Goal: Use online tool/utility: Use online tool/utility

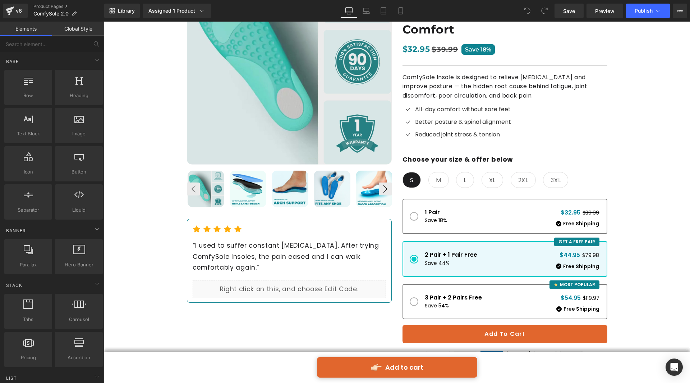
scroll to position [145, 0]
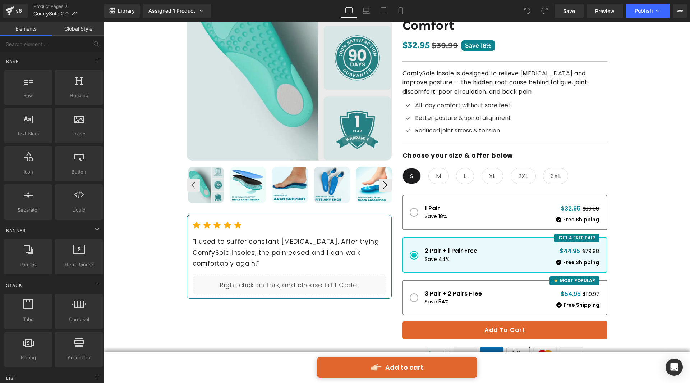
click at [473, 195] on span "1 Pair Save 18% $32.95 $39.99 Free Shipping" at bounding box center [505, 212] width 205 height 35
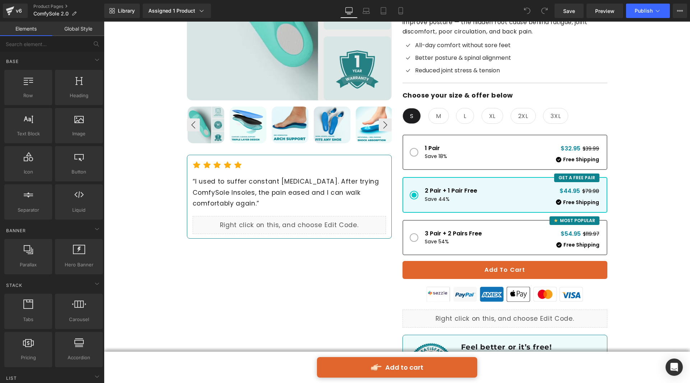
scroll to position [205, 0]
click at [489, 135] on span "1 Pair Save 18% $32.95 $39.99 Free Shipping" at bounding box center [505, 152] width 205 height 35
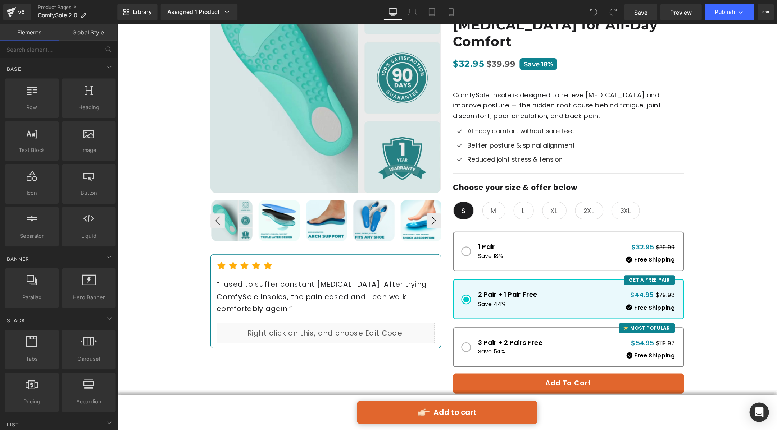
scroll to position [134, 0]
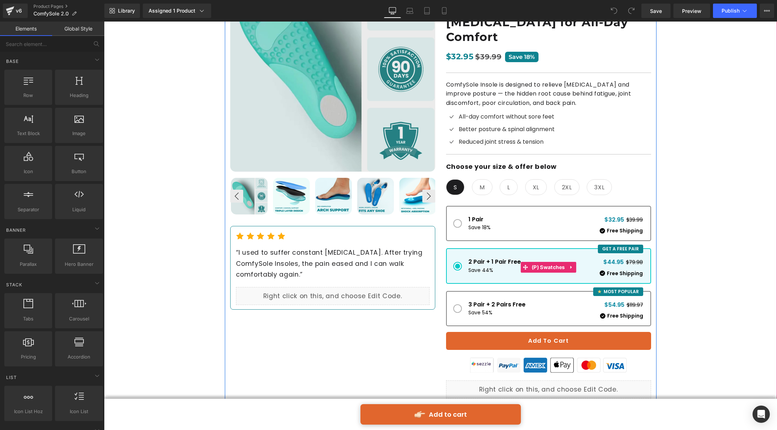
click at [542, 206] on span "1 Pair Save 18% $32.95 $39.99 Free Shipping" at bounding box center [548, 223] width 205 height 35
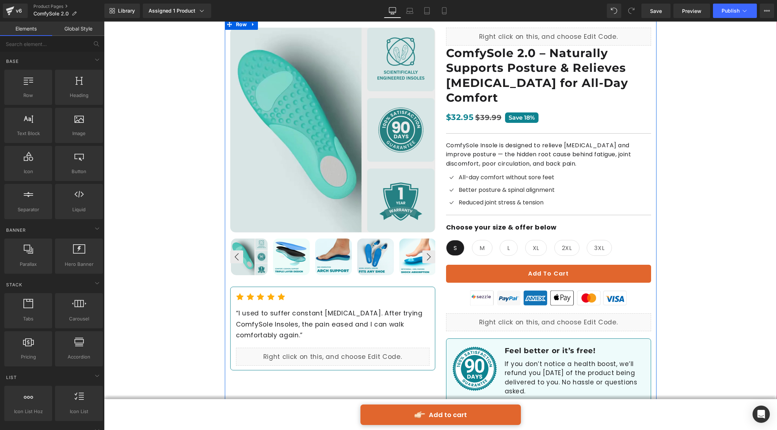
scroll to position [71, 0]
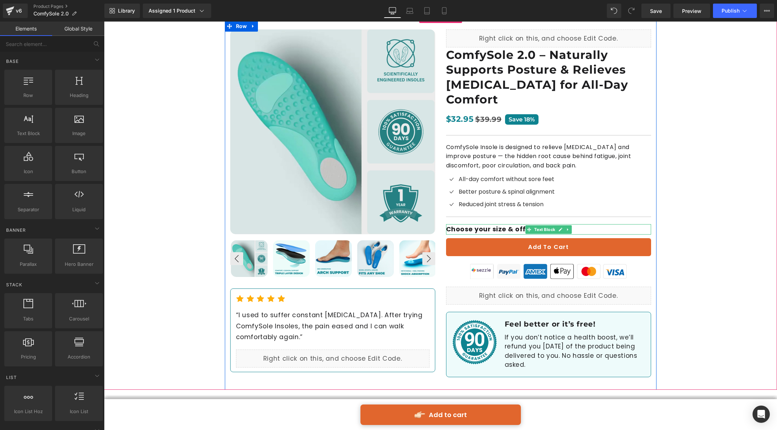
click at [525, 225] on span at bounding box center [529, 229] width 8 height 9
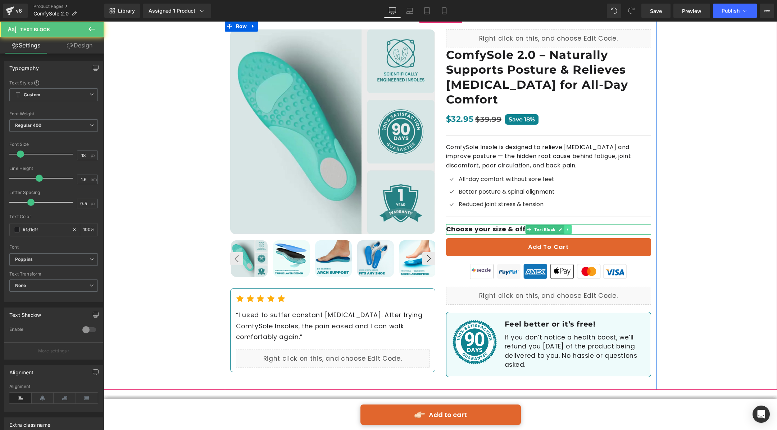
click at [565, 228] on icon at bounding box center [568, 230] width 4 height 4
click at [565, 228] on icon at bounding box center [571, 230] width 4 height 4
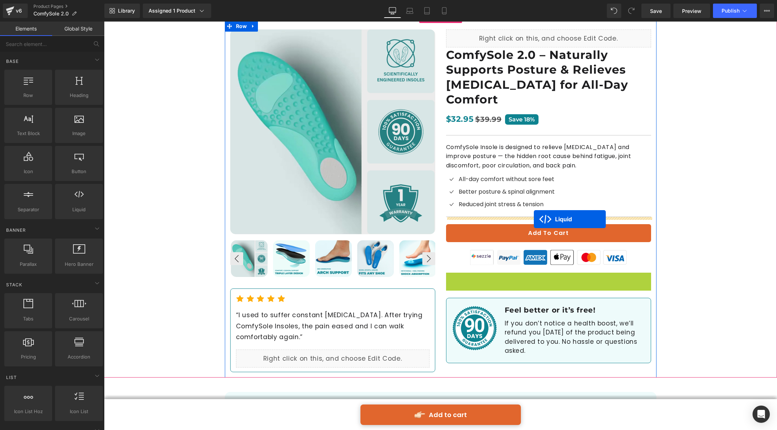
drag, startPoint x: 531, startPoint y: 254, endPoint x: 534, endPoint y: 219, distance: 35.0
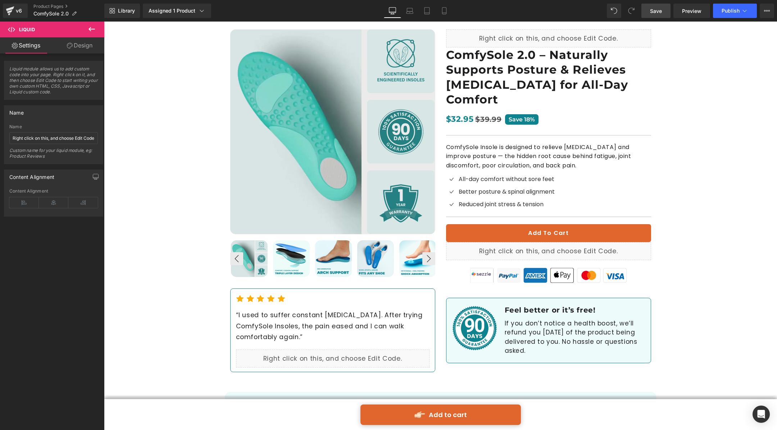
click at [565, 9] on span "Save" at bounding box center [656, 11] width 12 height 8
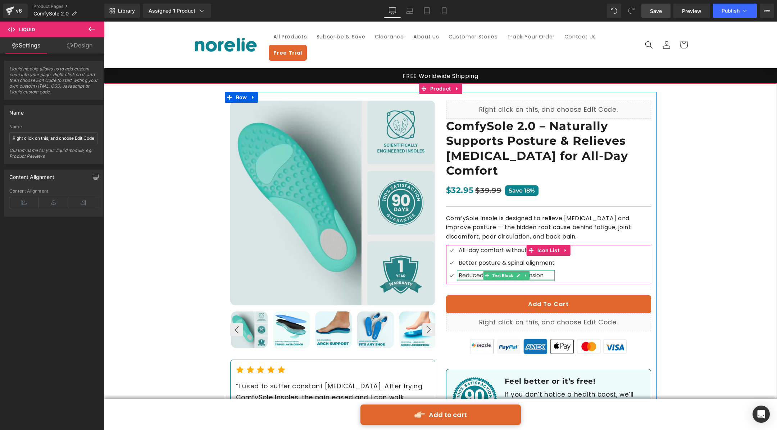
scroll to position [38, 0]
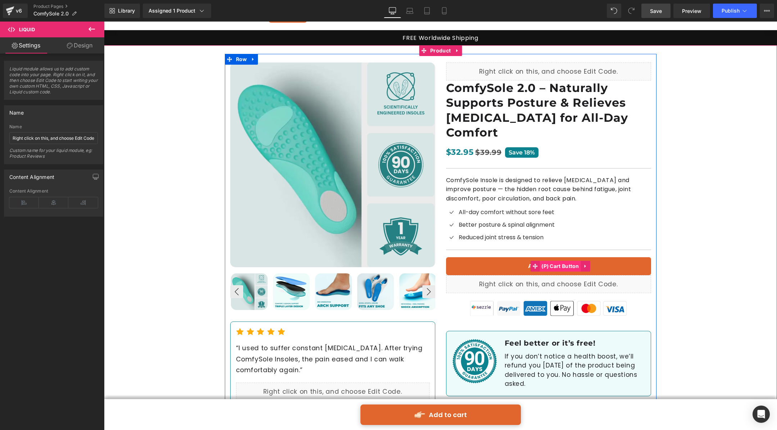
click at [555, 261] on span "(P) Cart Button" at bounding box center [559, 266] width 41 height 11
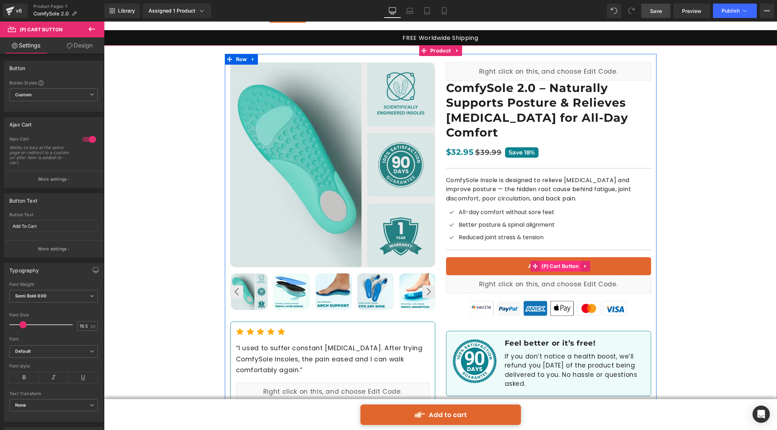
click at [542, 261] on span "(P) Cart Button" at bounding box center [559, 266] width 41 height 11
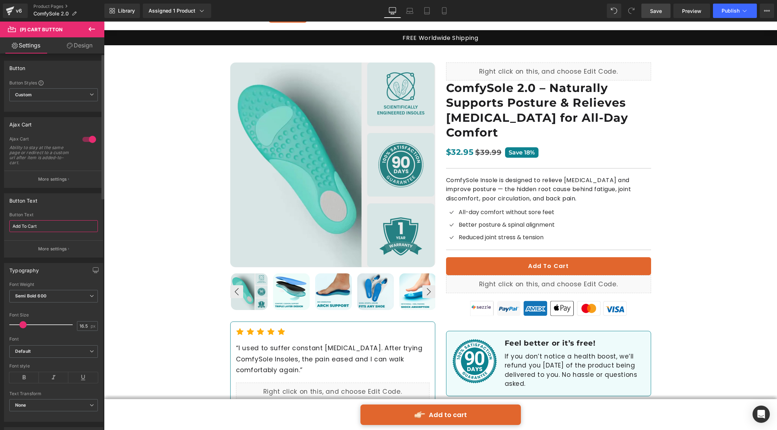
click at [56, 224] on input "Add To Cart" at bounding box center [53, 226] width 88 height 12
type input "ADD TO CART"
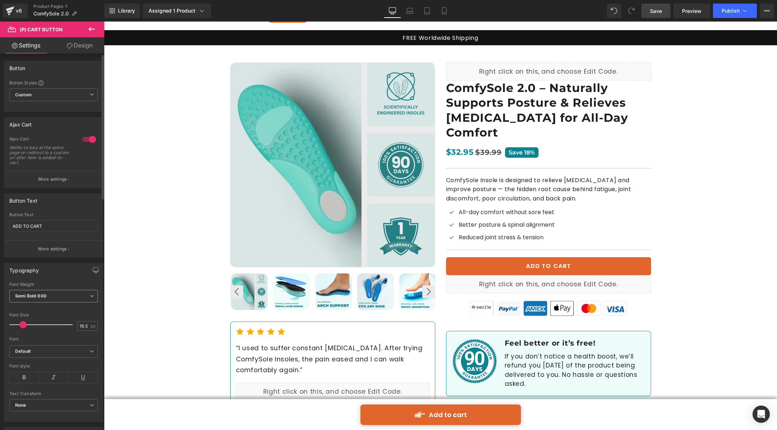
click at [83, 293] on span "Semi Bold 600" at bounding box center [53, 296] width 88 height 13
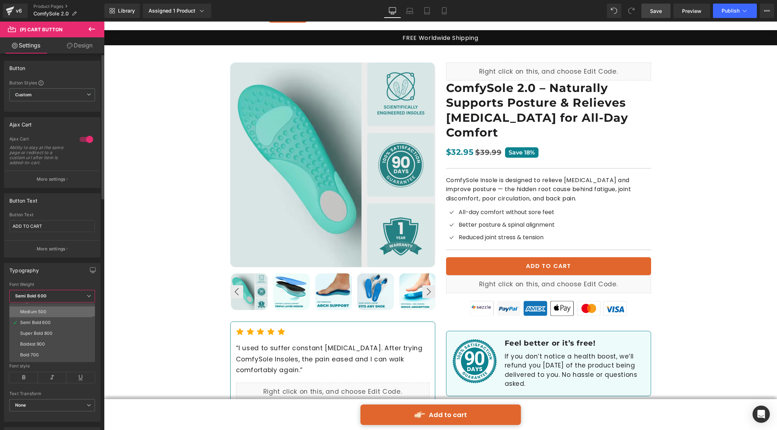
scroll to position [40, 0]
click at [59, 313] on li "Super Bold 800" at bounding box center [53, 333] width 89 height 11
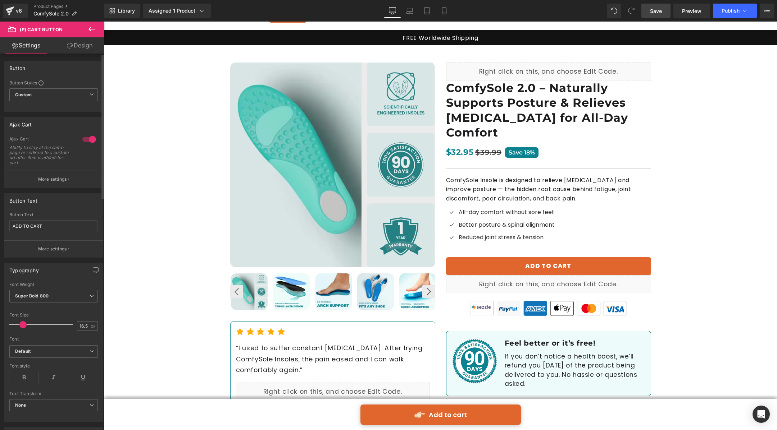
click at [77, 287] on div "Font Weight Super Bold 800 Thin 100 Semi Thin 200 Light 300 Regular 400 Medium …" at bounding box center [53, 296] width 88 height 29
click at [76, 291] on span "Super Bold 800" at bounding box center [53, 296] width 88 height 13
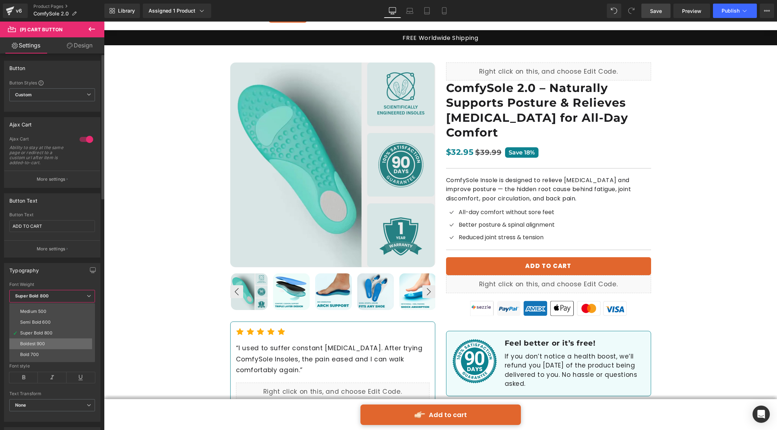
click at [54, 313] on li "Boldest 900" at bounding box center [53, 344] width 89 height 11
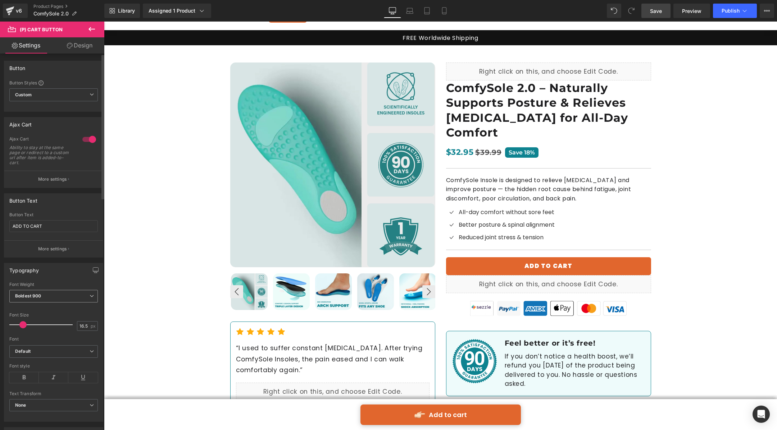
click at [85, 296] on span "Boldest 900" at bounding box center [53, 296] width 88 height 13
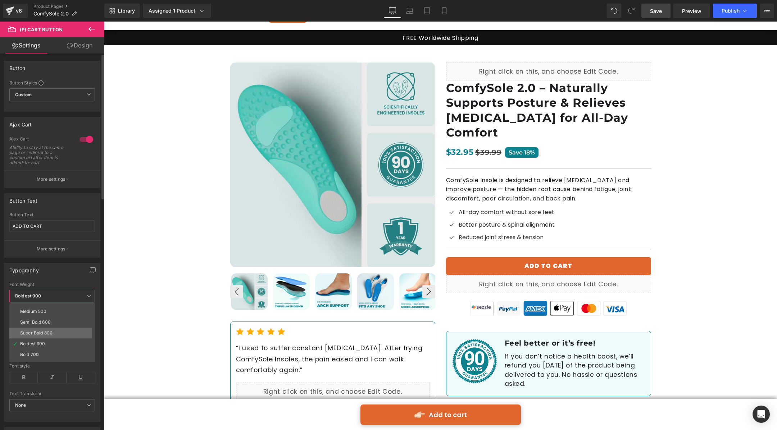
click at [68, 313] on li "Super Bold 800" at bounding box center [53, 333] width 89 height 11
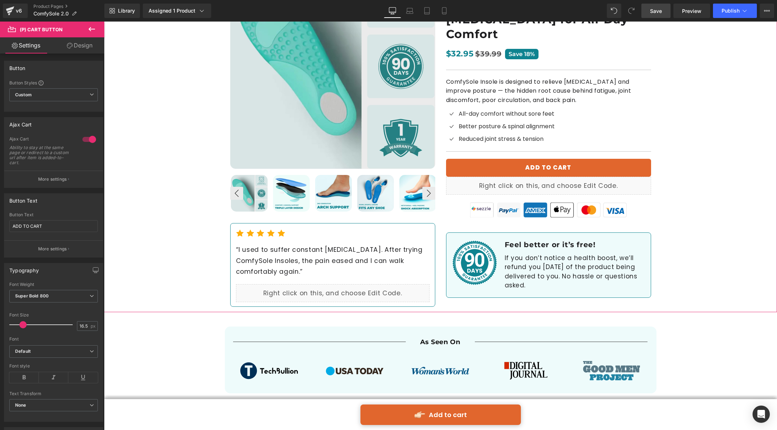
scroll to position [136, 0]
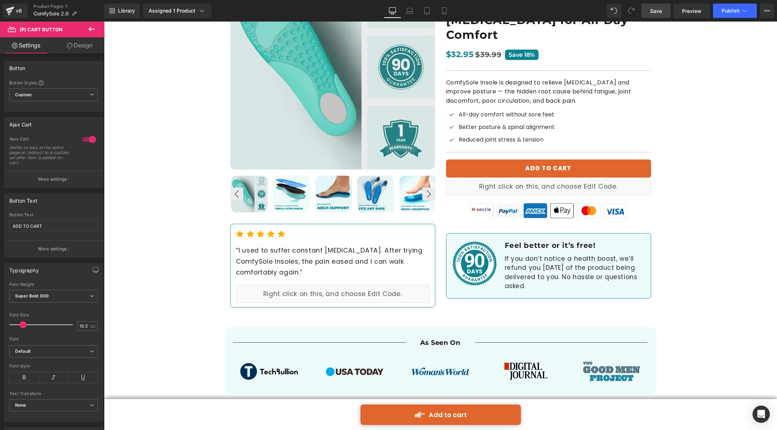
click at [565, 11] on span "Save" at bounding box center [656, 11] width 12 height 8
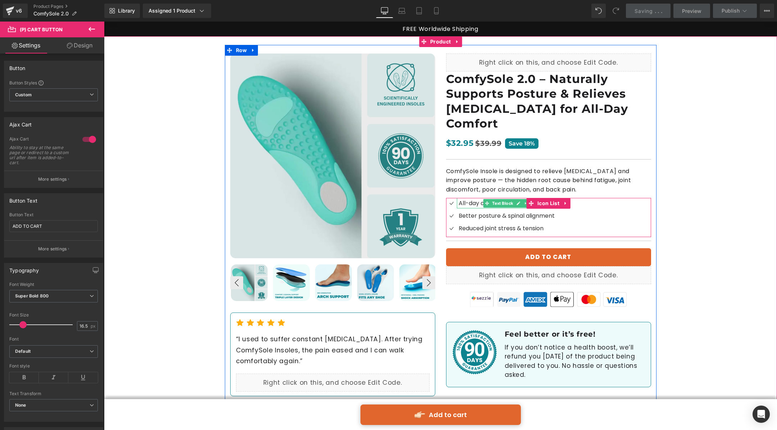
scroll to position [0, 0]
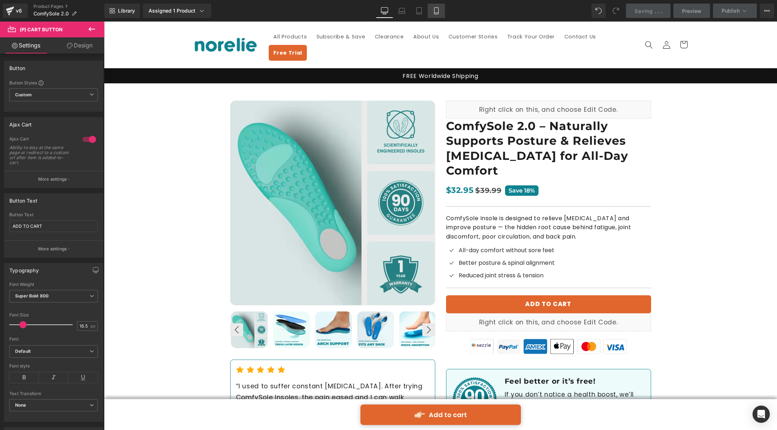
click at [437, 13] on icon at bounding box center [436, 13] width 4 height 0
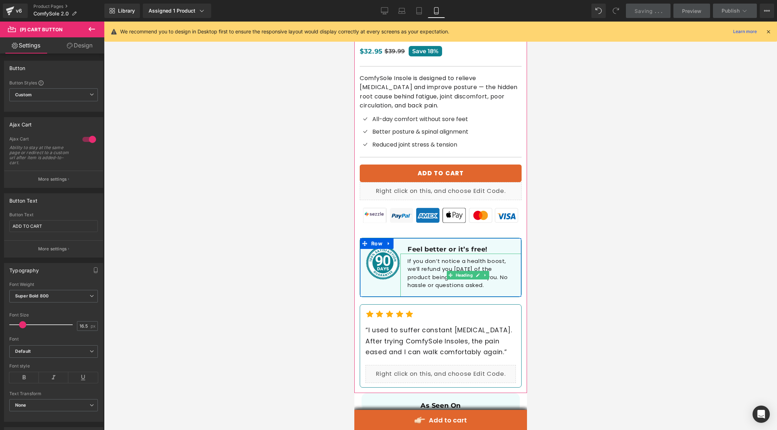
scroll to position [313, 0]
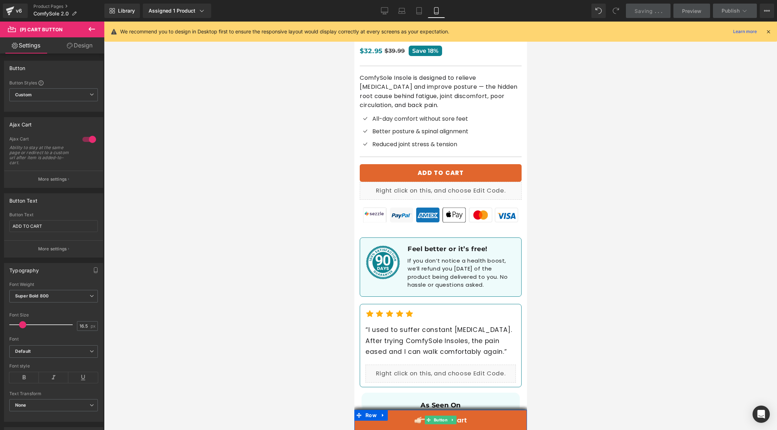
click at [458, 313] on link "Add to cart" at bounding box center [440, 420] width 173 height 20
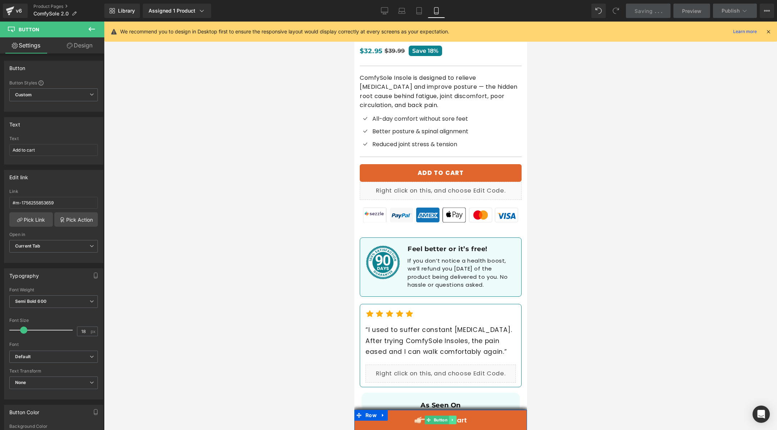
click at [451, 313] on icon at bounding box center [451, 420] width 1 height 3
click at [454, 313] on icon at bounding box center [456, 420] width 4 height 4
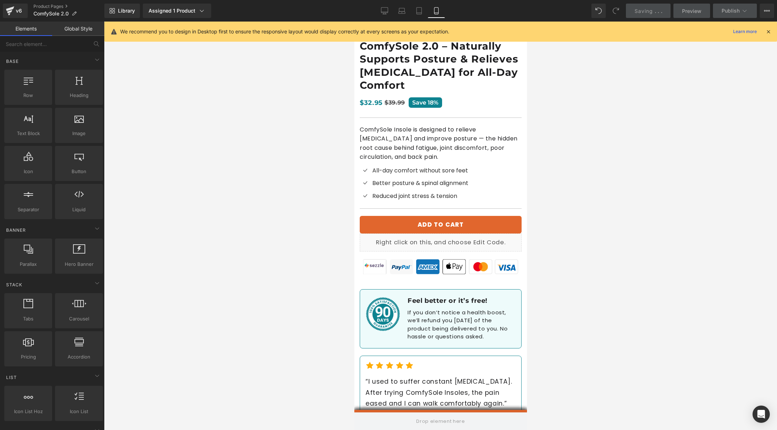
scroll to position [265, 0]
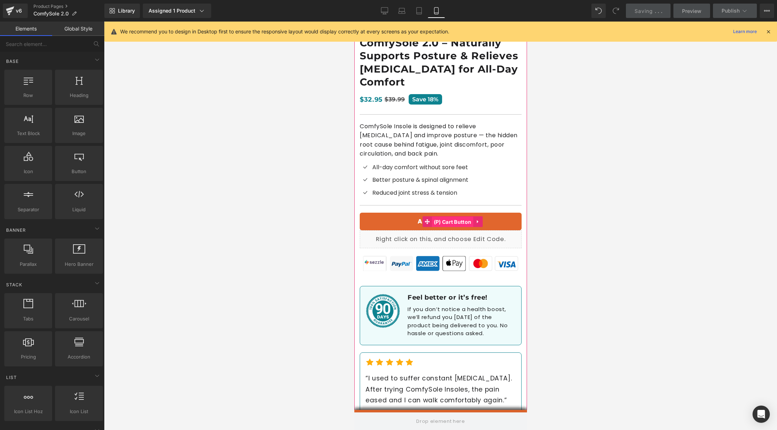
click at [451, 221] on span "(P) Cart Button" at bounding box center [452, 222] width 41 height 11
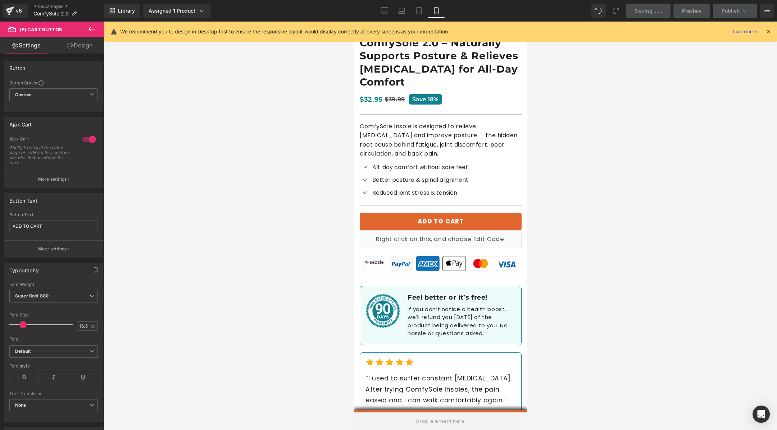
click at [90, 28] on icon at bounding box center [91, 29] width 9 height 9
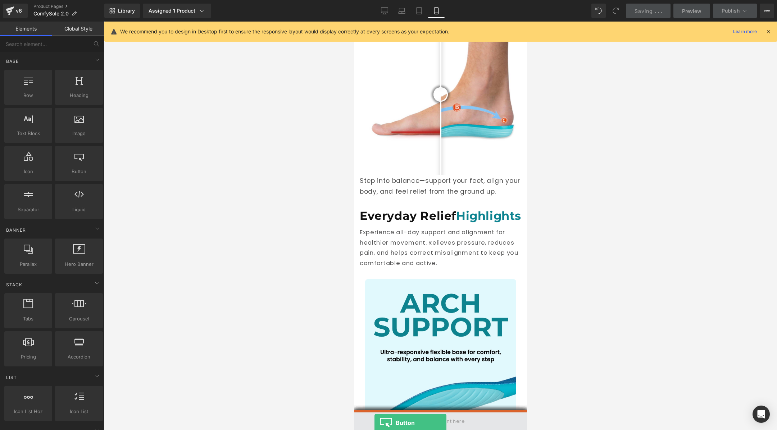
drag, startPoint x: 433, startPoint y: 179, endPoint x: 374, endPoint y: 430, distance: 258.1
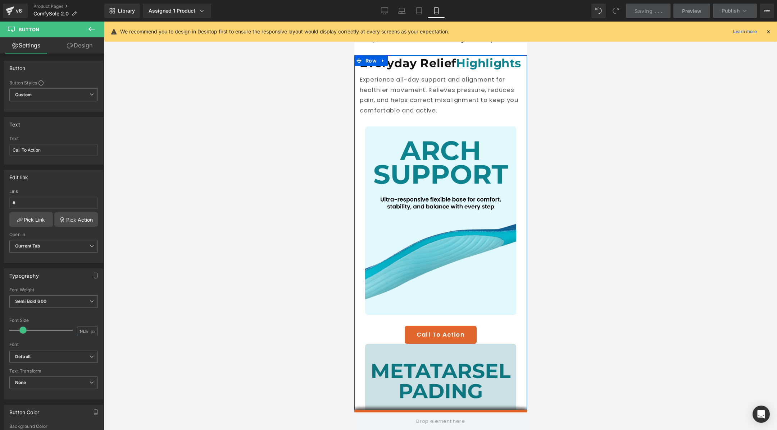
scroll to position [970, 0]
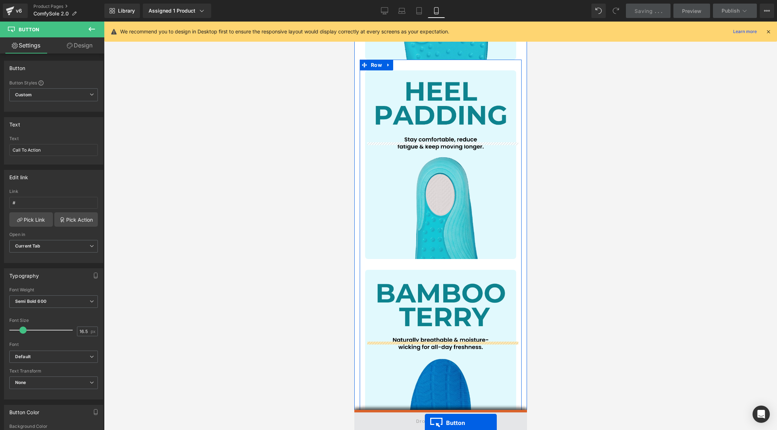
drag, startPoint x: 444, startPoint y: 340, endPoint x: 424, endPoint y: 430, distance: 92.9
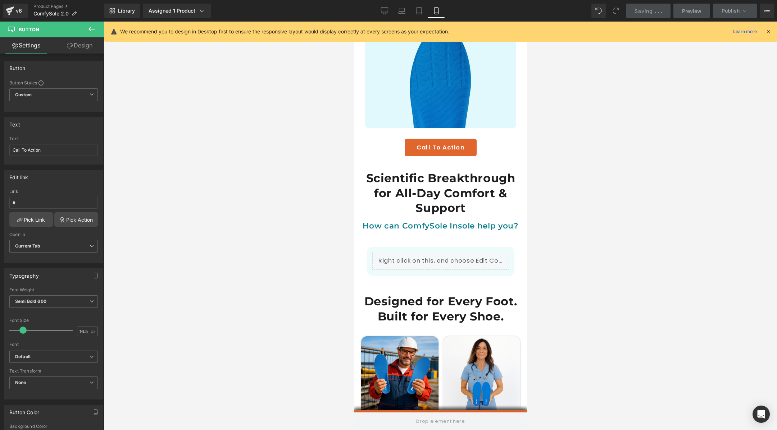
scroll to position [1733, 0]
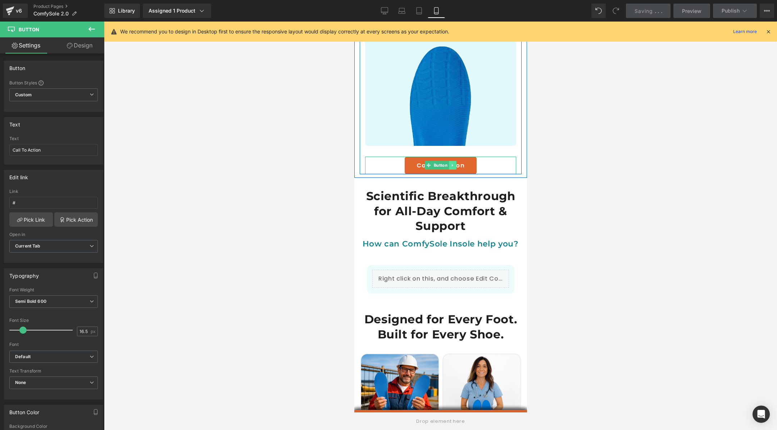
click at [449, 170] on link at bounding box center [452, 165] width 8 height 9
click at [454, 168] on icon at bounding box center [456, 165] width 4 height 4
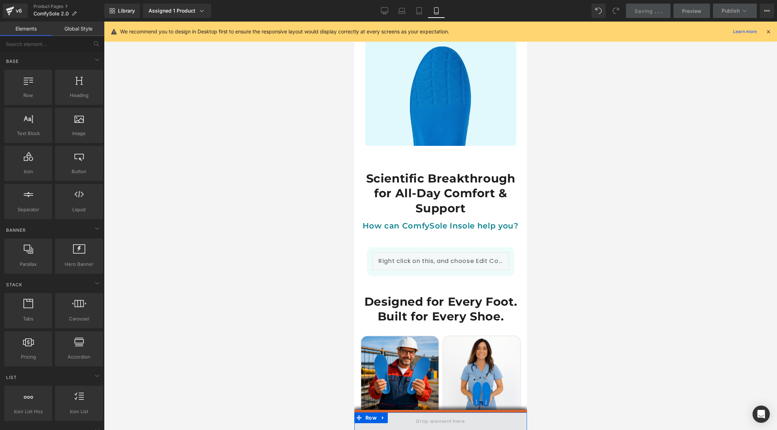
click at [430, 313] on span at bounding box center [440, 422] width 54 height 12
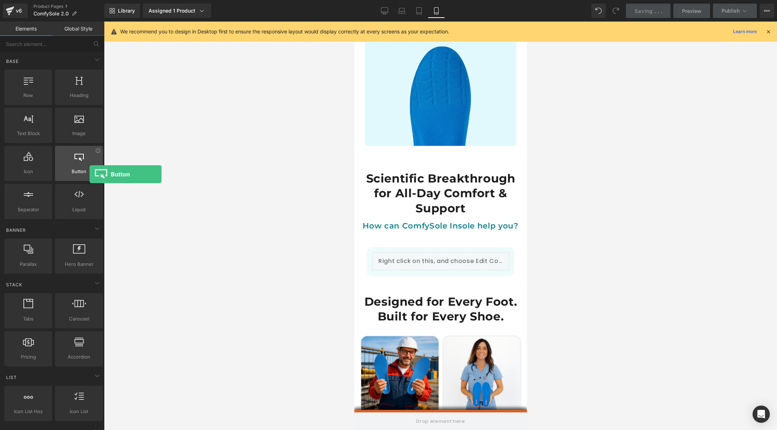
click at [90, 174] on span "Button" at bounding box center [79, 172] width 44 height 8
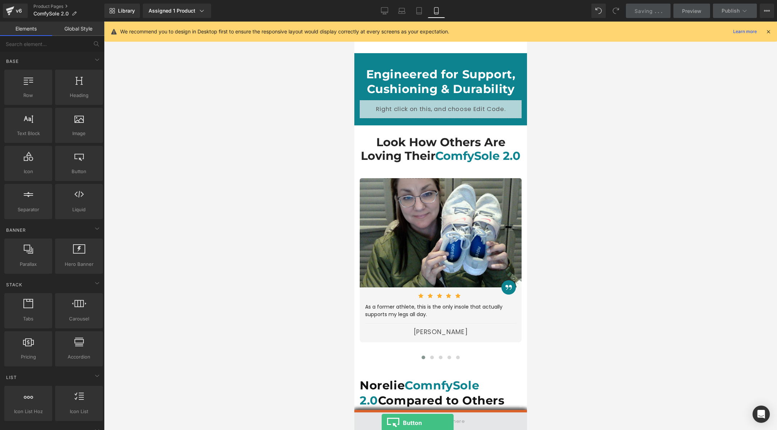
drag, startPoint x: 443, startPoint y: 196, endPoint x: 382, endPoint y: 430, distance: 242.5
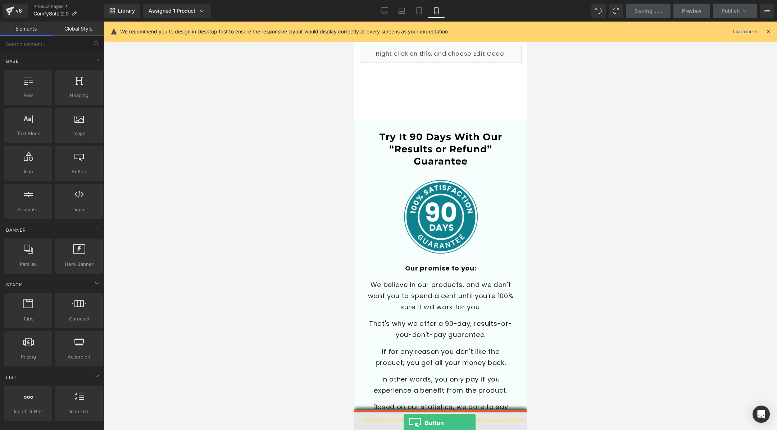
scroll to position [2562, 0]
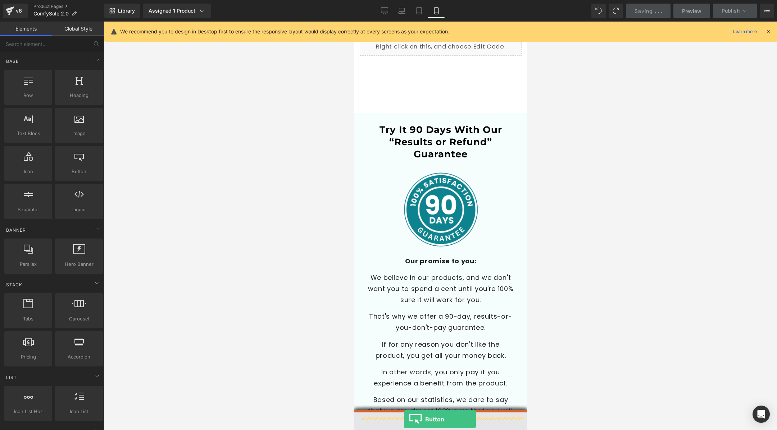
drag, startPoint x: 433, startPoint y: 178, endPoint x: 404, endPoint y: 427, distance: 251.0
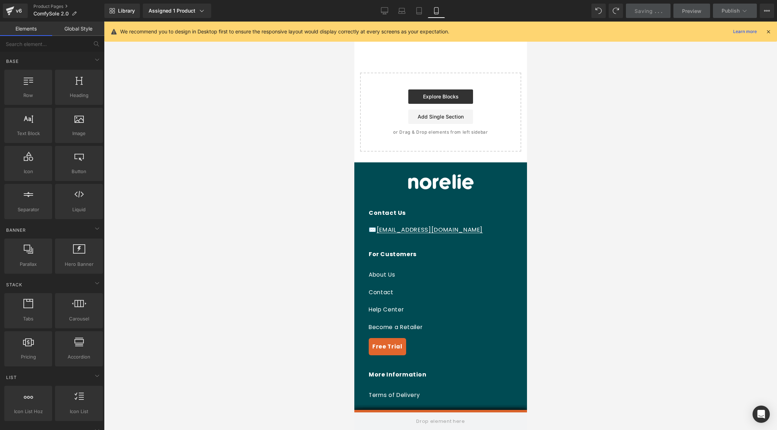
scroll to position [3503, 0]
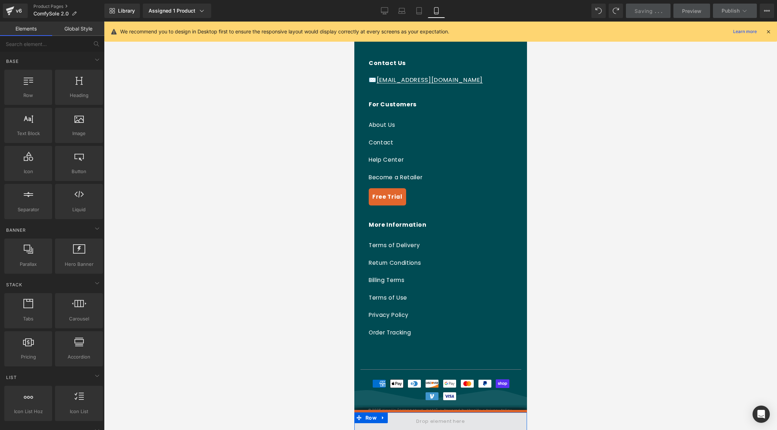
click at [424, 313] on span at bounding box center [440, 422] width 54 height 12
drag, startPoint x: 433, startPoint y: 197, endPoint x: 383, endPoint y: 422, distance: 230.5
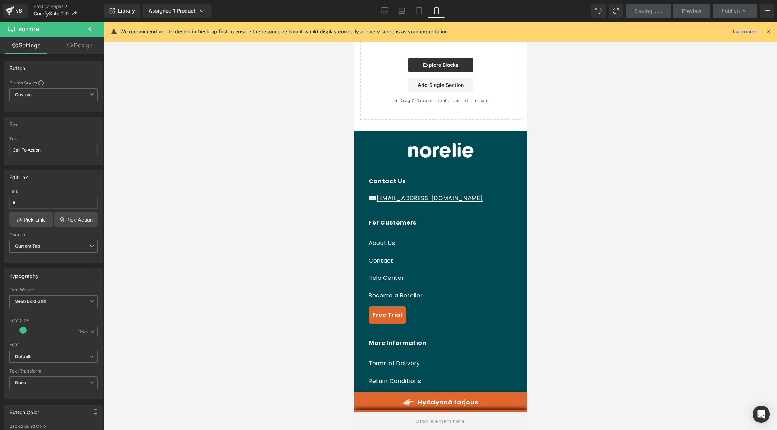
scroll to position [3329, 0]
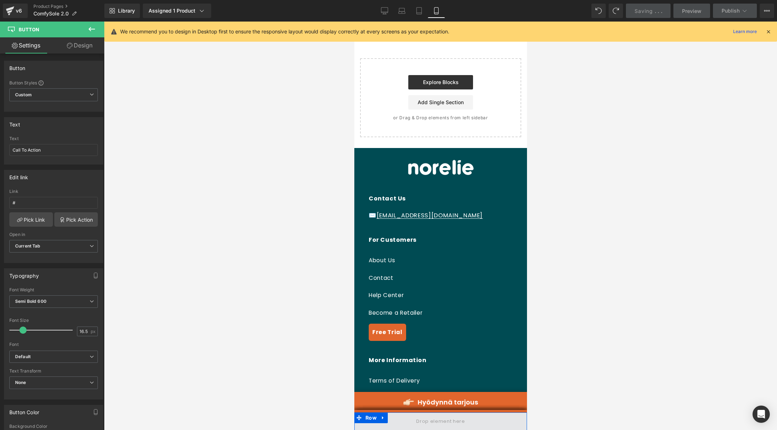
click at [447, 313] on span at bounding box center [440, 422] width 54 height 12
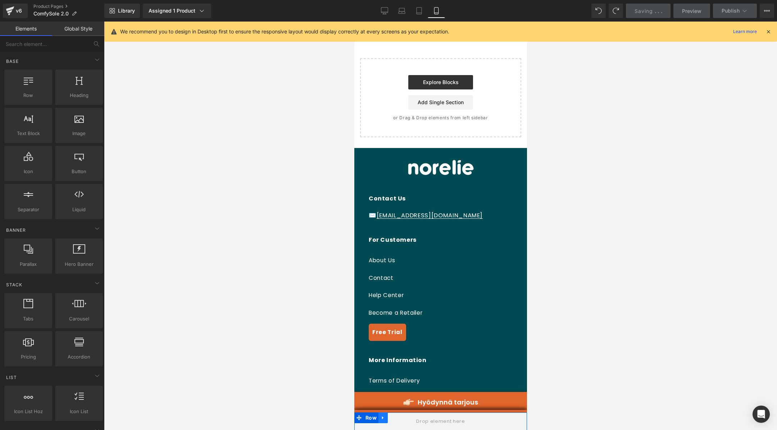
click at [382, 313] on icon at bounding box center [382, 418] width 1 height 3
click at [404, 313] on icon at bounding box center [401, 418] width 5 height 5
click at [411, 313] on link "Hyödynnä tarjous" at bounding box center [440, 402] width 173 height 20
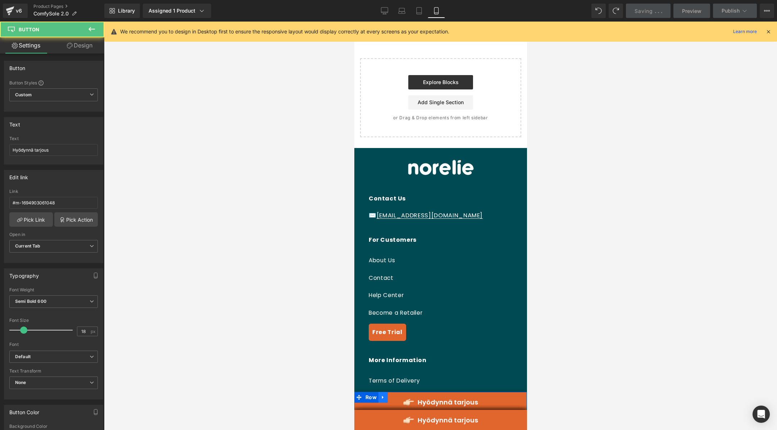
click at [380, 313] on icon at bounding box center [382, 397] width 5 height 5
click at [399, 313] on icon at bounding box center [401, 397] width 5 height 5
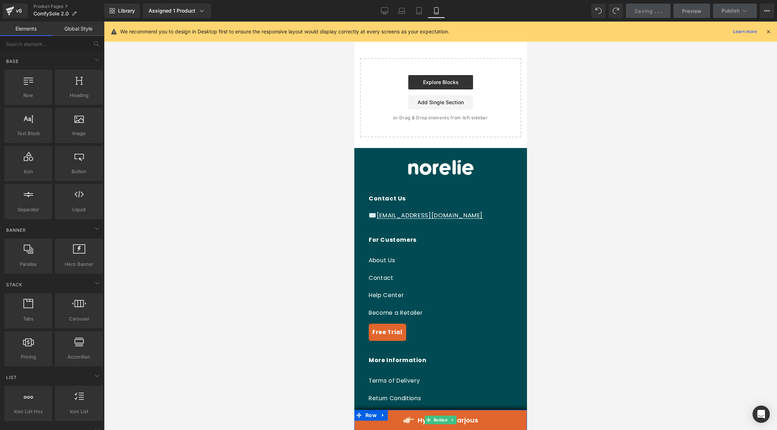
click at [414, 313] on link "Hyödynnä tarjous" at bounding box center [440, 420] width 173 height 20
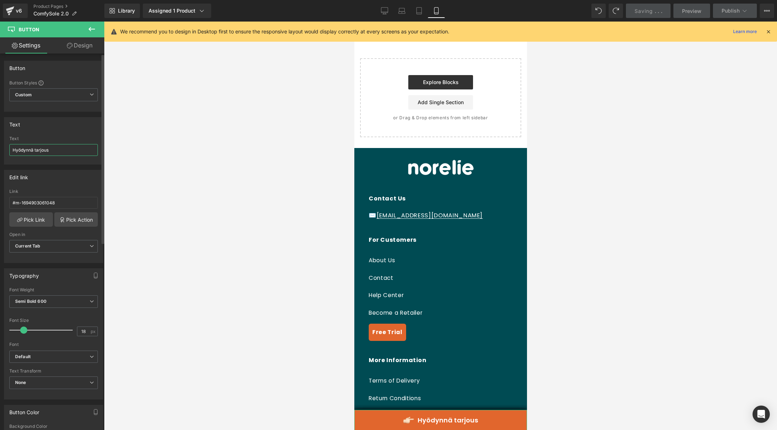
click at [65, 152] on input "Hyödynnä tarjous" at bounding box center [53, 150] width 88 height 12
type input "ADD TO CART"
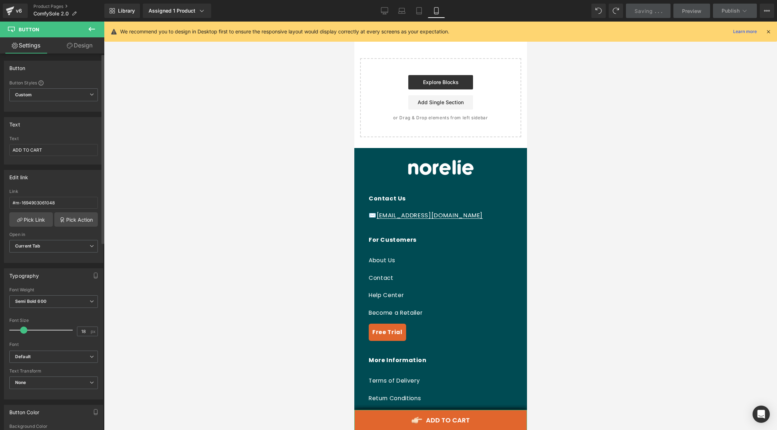
click at [78, 132] on div "Text Hyödynnä tarjous Text ADD TO CART" at bounding box center [53, 140] width 99 height 47
click at [434, 313] on span "Button" at bounding box center [440, 420] width 17 height 9
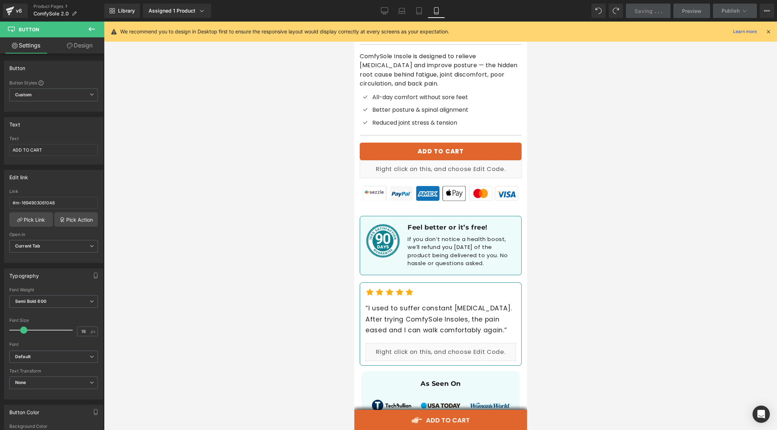
scroll to position [334, 0]
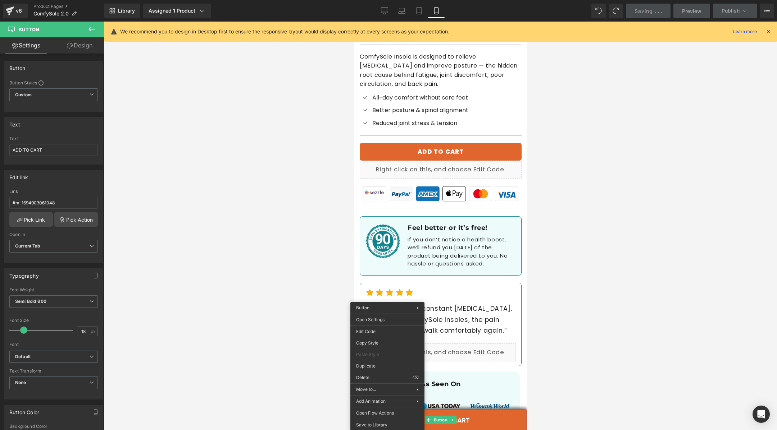
click at [442, 313] on div "ADD TO CART Button" at bounding box center [440, 420] width 173 height 20
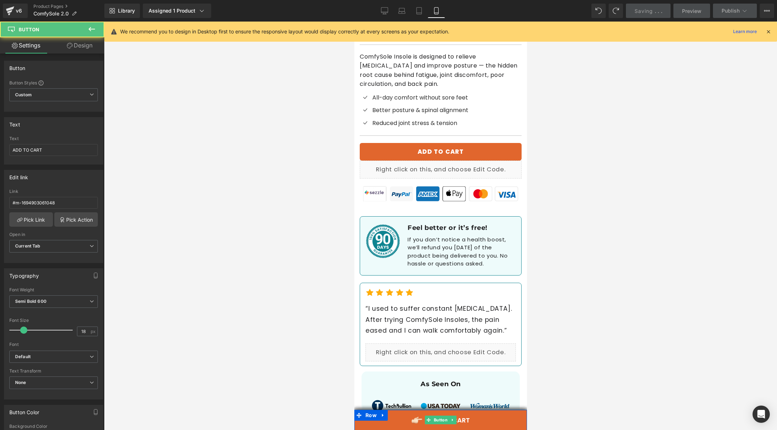
click at [415, 313] on link "ADD TO CART" at bounding box center [440, 420] width 173 height 20
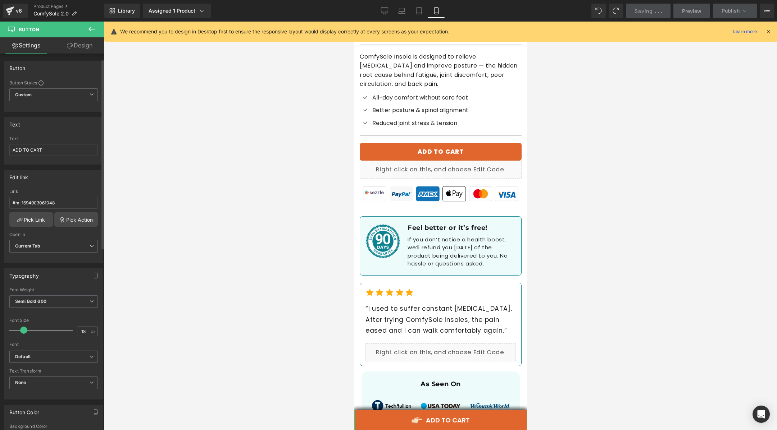
scroll to position [13, 0]
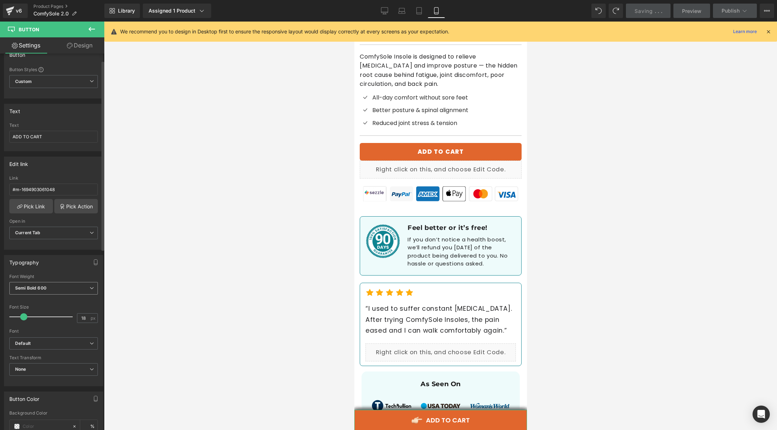
click at [59, 286] on span "Semi Bold 600" at bounding box center [53, 288] width 88 height 13
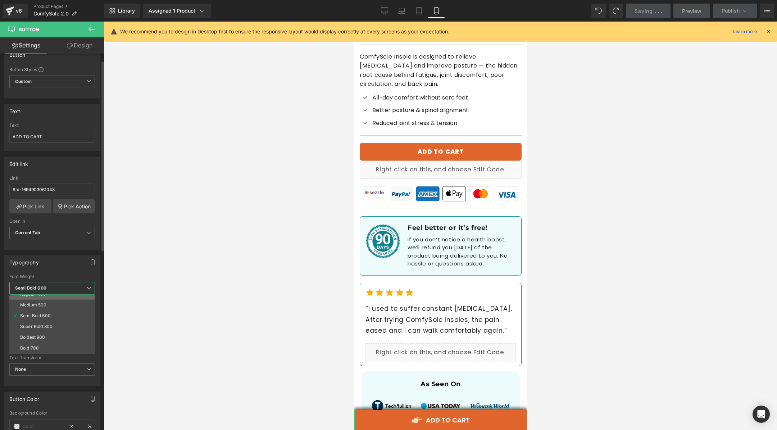
scroll to position [40, 0]
click at [59, 313] on li "Boldest 900" at bounding box center [53, 336] width 89 height 11
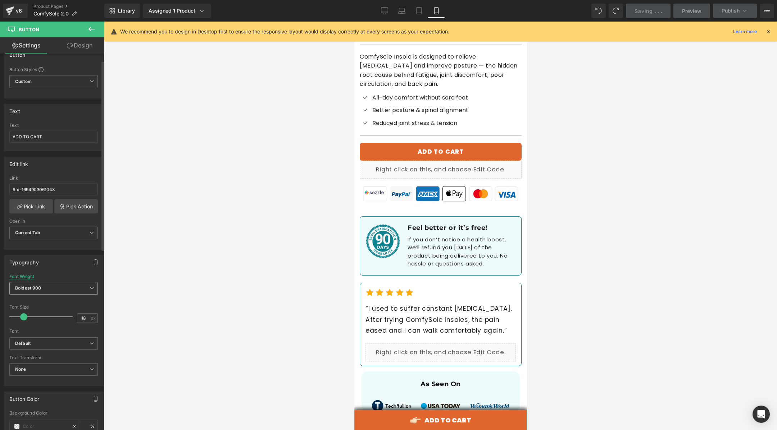
click at [70, 283] on span "Boldest 900" at bounding box center [53, 288] width 88 height 13
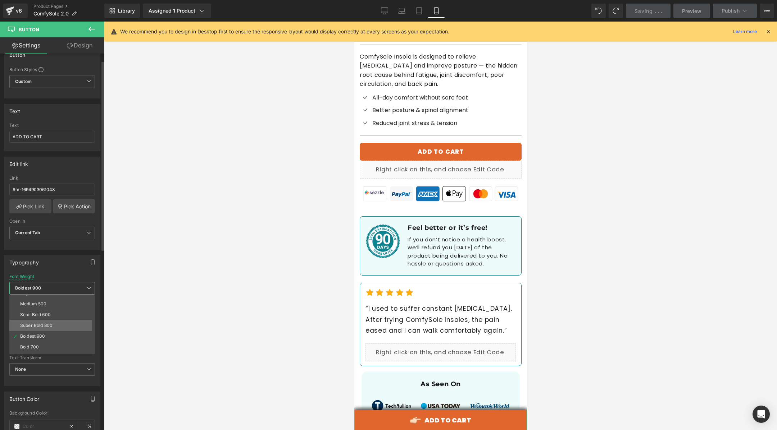
click at [65, 313] on li "Super Bold 800" at bounding box center [53, 325] width 89 height 11
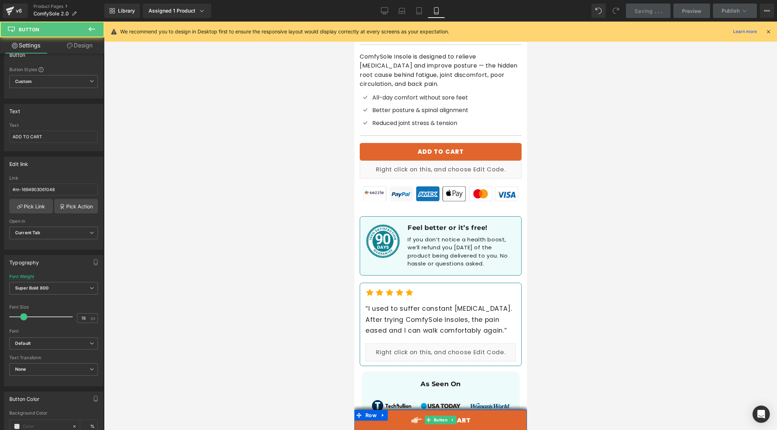
click at [416, 313] on link "ADD TO CART" at bounding box center [440, 420] width 173 height 20
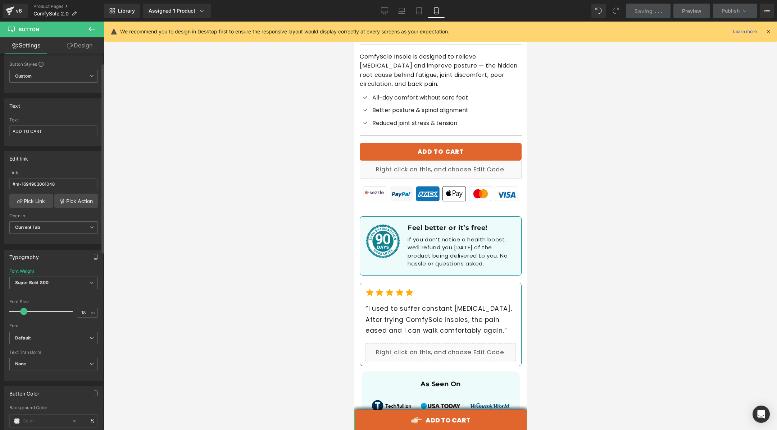
scroll to position [0, 0]
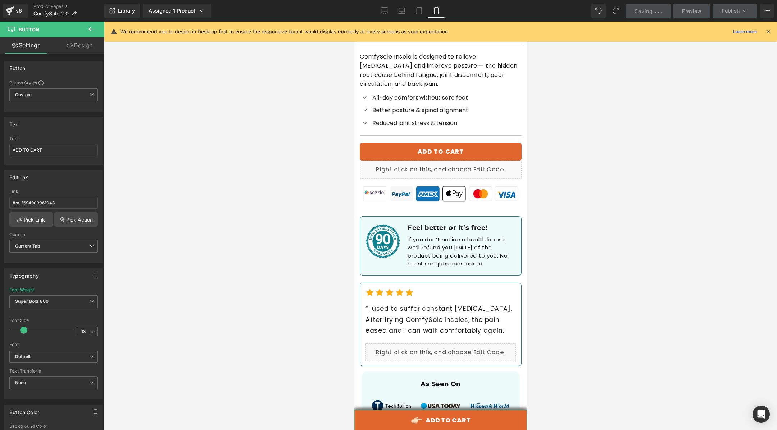
click at [83, 49] on link "Design" at bounding box center [80, 45] width 52 height 16
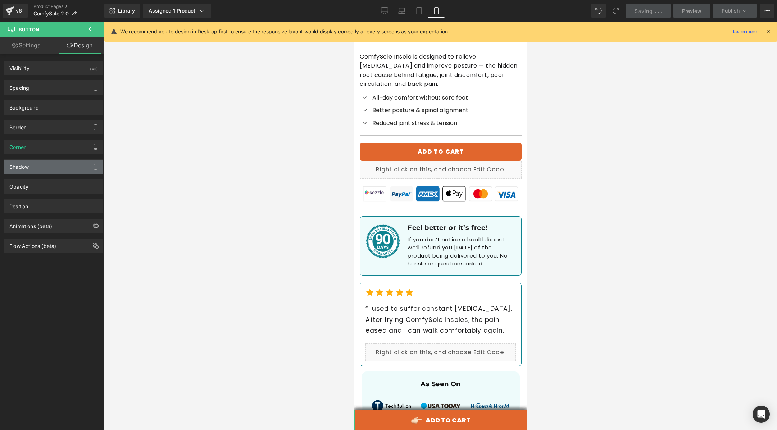
click at [48, 168] on div "Shadow" at bounding box center [53, 167] width 99 height 14
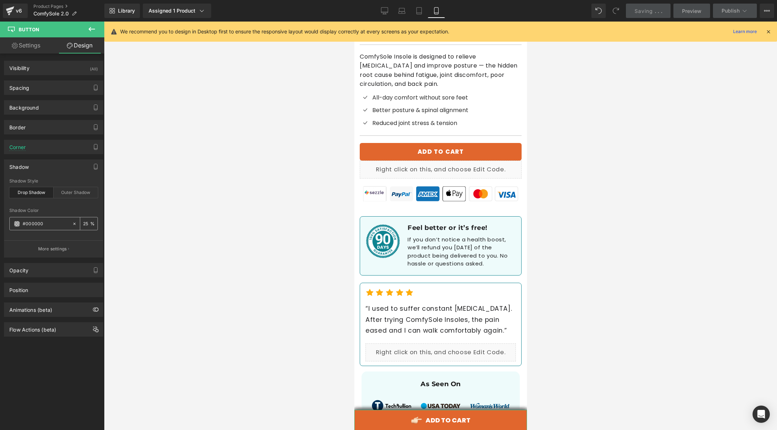
click at [73, 223] on icon at bounding box center [74, 224] width 2 height 2
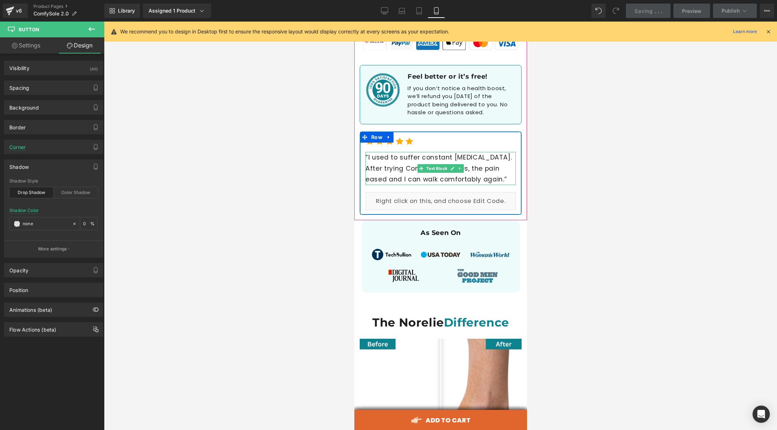
scroll to position [651, 0]
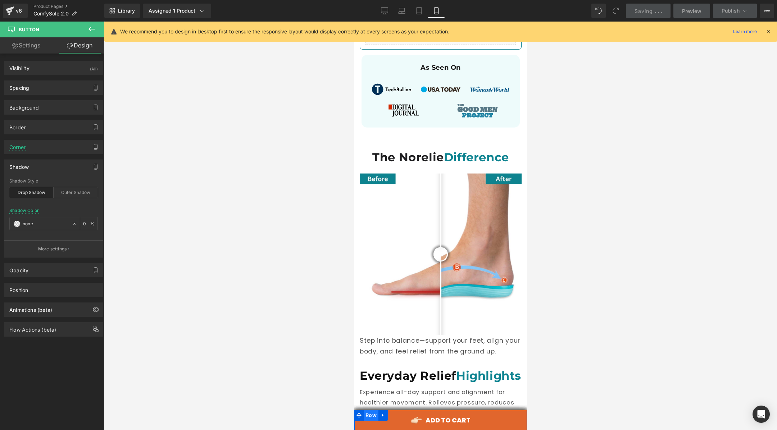
click at [374, 313] on span "Row" at bounding box center [370, 415] width 15 height 11
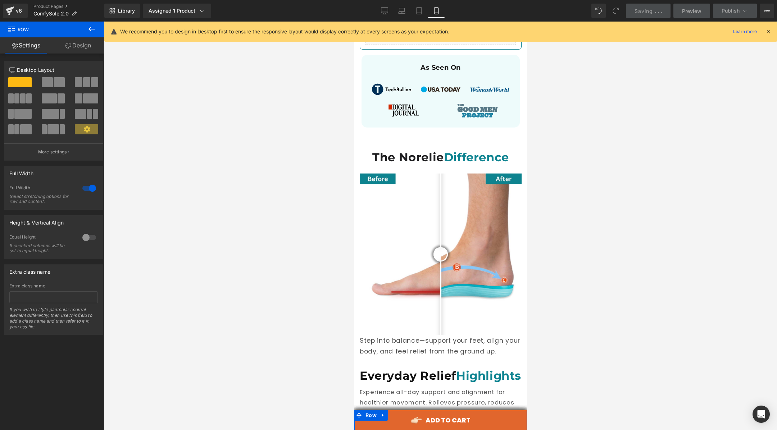
click at [74, 49] on link "Design" at bounding box center [78, 45] width 52 height 16
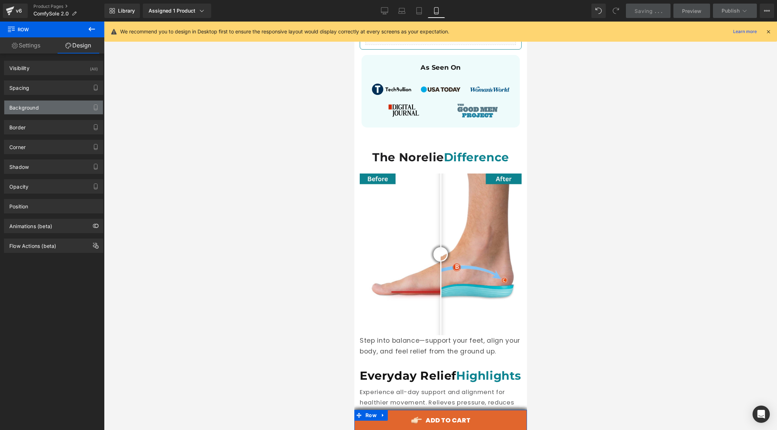
click at [56, 111] on div "Background" at bounding box center [53, 108] width 99 height 14
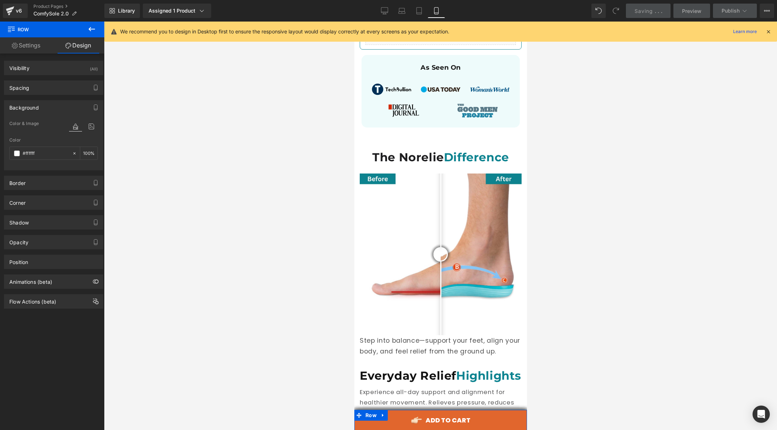
click at [59, 104] on div "Background" at bounding box center [53, 108] width 99 height 14
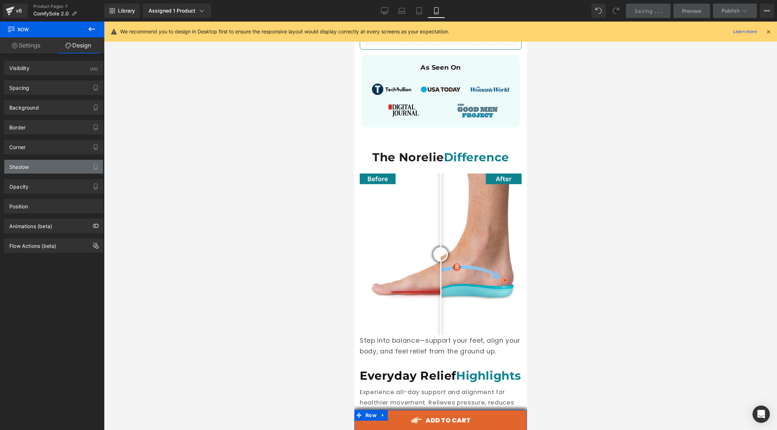
click at [46, 167] on div "Shadow" at bounding box center [53, 167] width 99 height 14
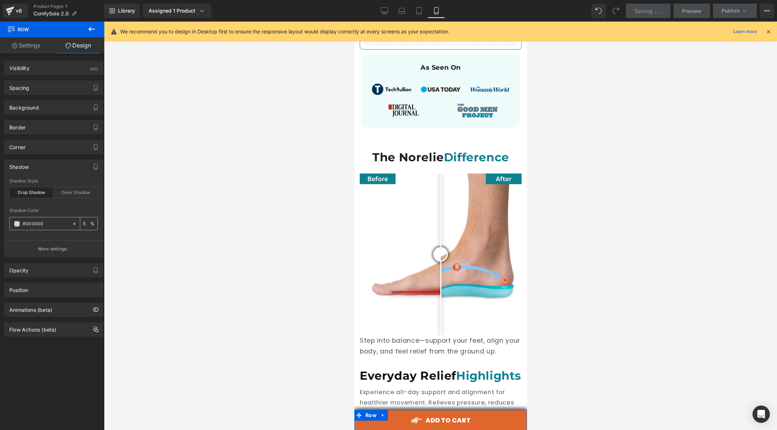
click at [72, 223] on icon at bounding box center [74, 224] width 5 height 5
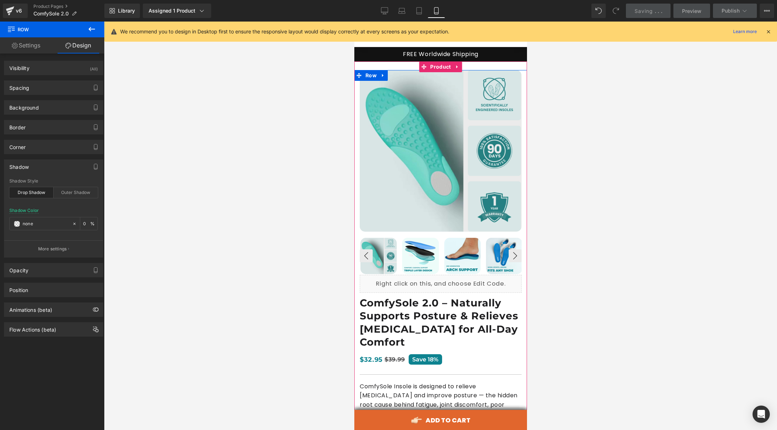
scroll to position [0, 0]
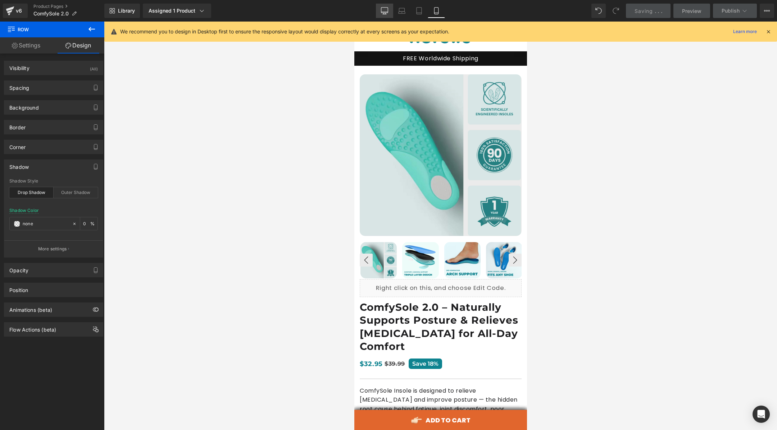
click at [383, 13] on icon at bounding box center [384, 10] width 7 height 5
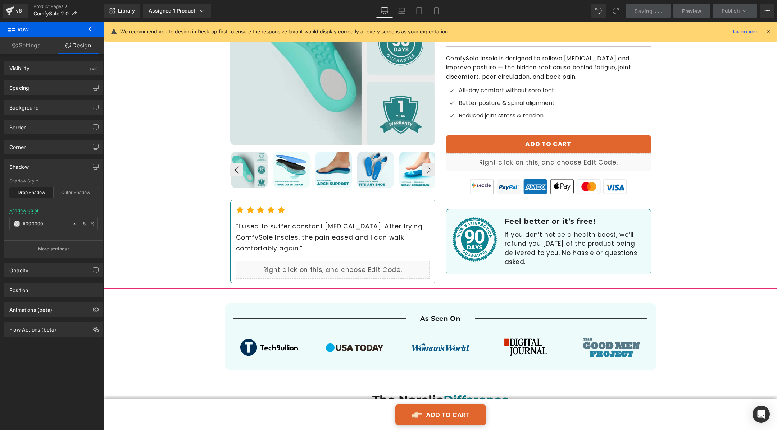
scroll to position [161, 0]
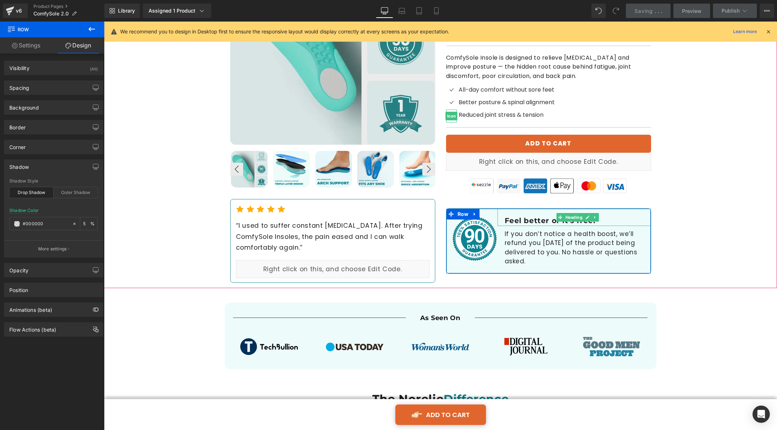
click at [538, 216] on h1 "Feel better or it’s free!" at bounding box center [578, 220] width 146 height 9
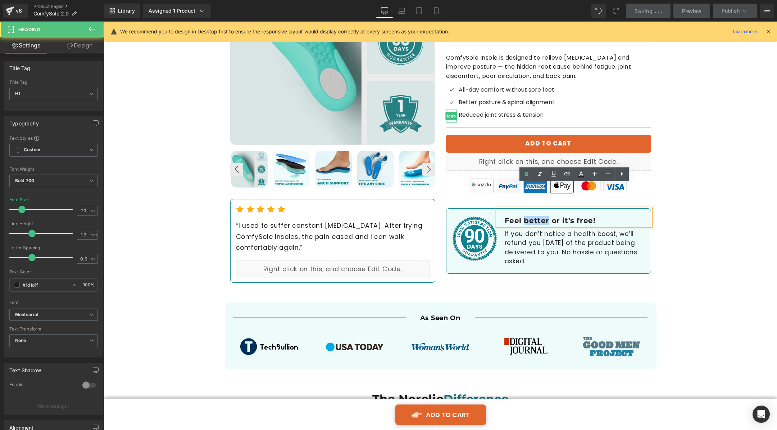
click at [538, 216] on h1 "Feel better or it’s free!" at bounding box center [578, 220] width 146 height 9
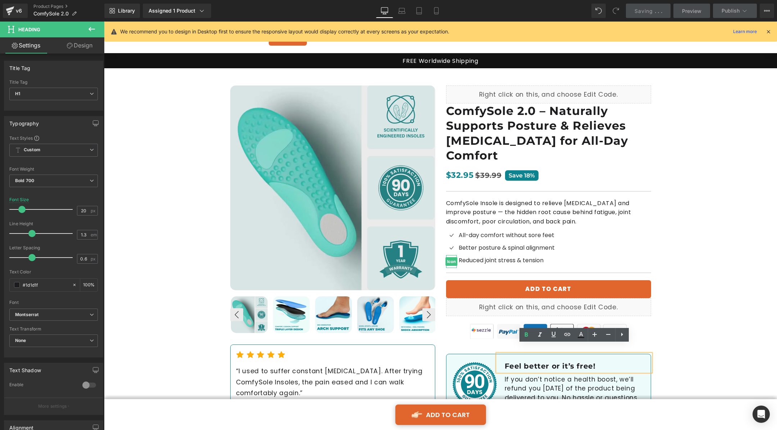
scroll to position [0, 0]
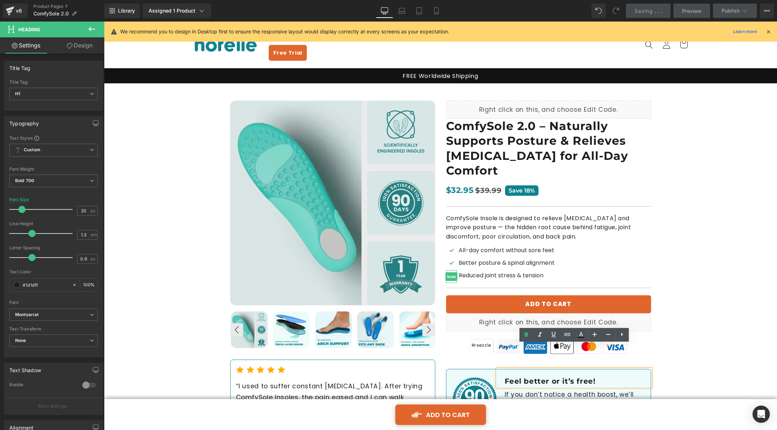
click at [565, 32] on icon at bounding box center [768, 31] width 6 height 6
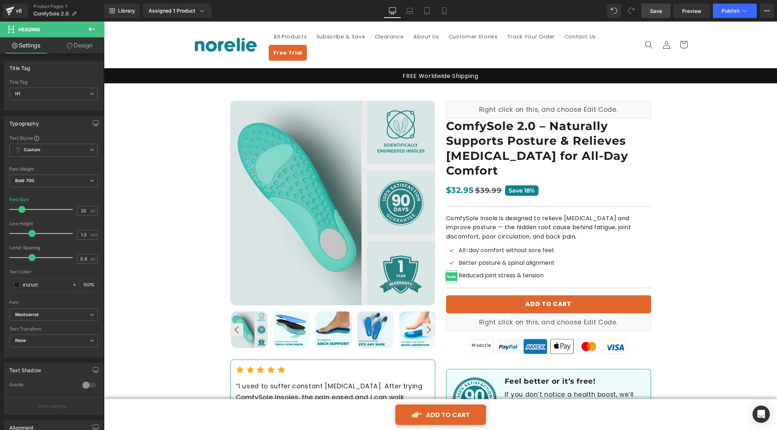
click at [89, 31] on icon at bounding box center [91, 29] width 9 height 9
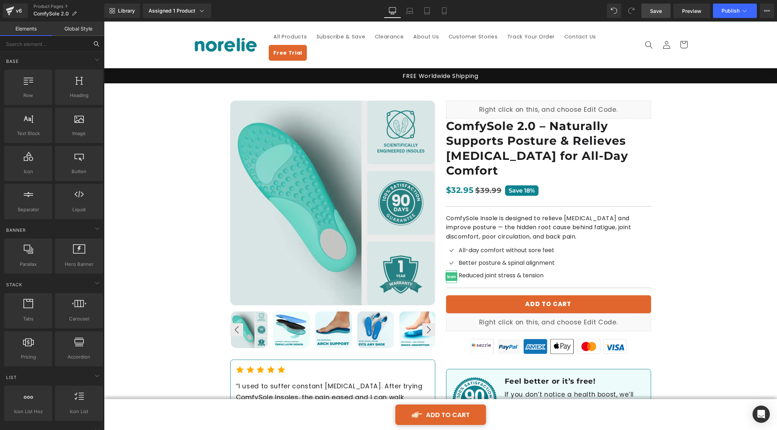
click at [56, 46] on input "text" at bounding box center [44, 44] width 88 height 16
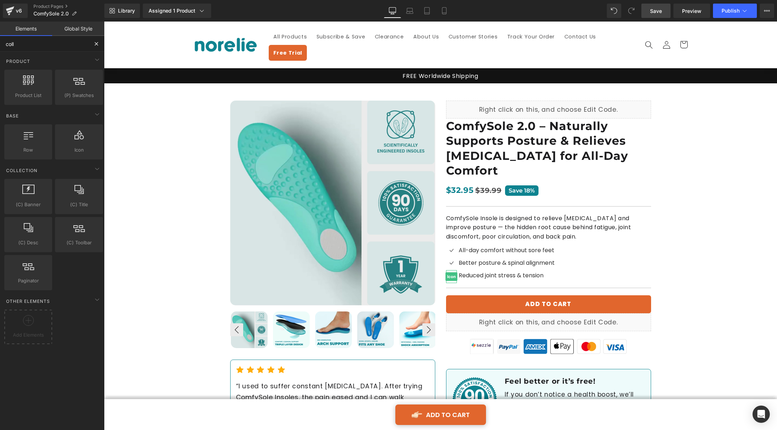
type input "colla"
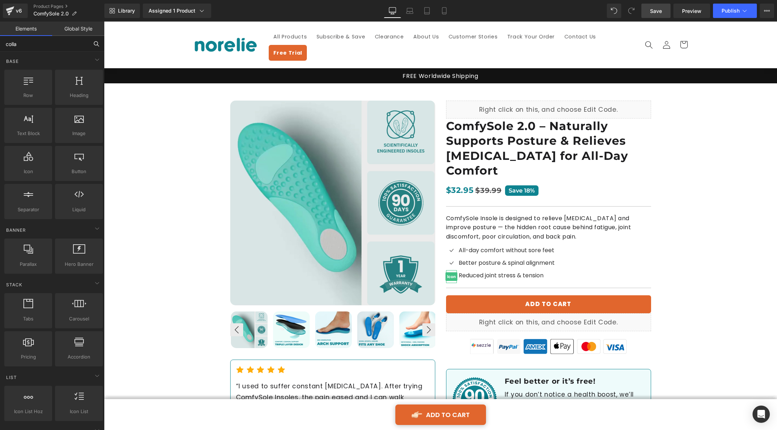
click at [41, 46] on input "colla" at bounding box center [44, 44] width 88 height 16
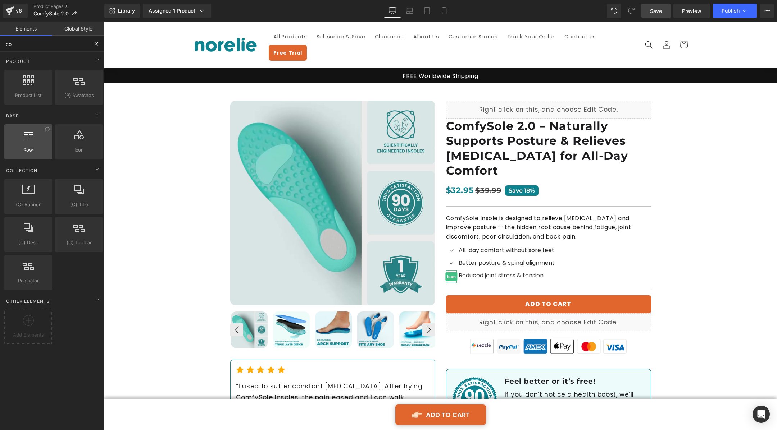
type input "c"
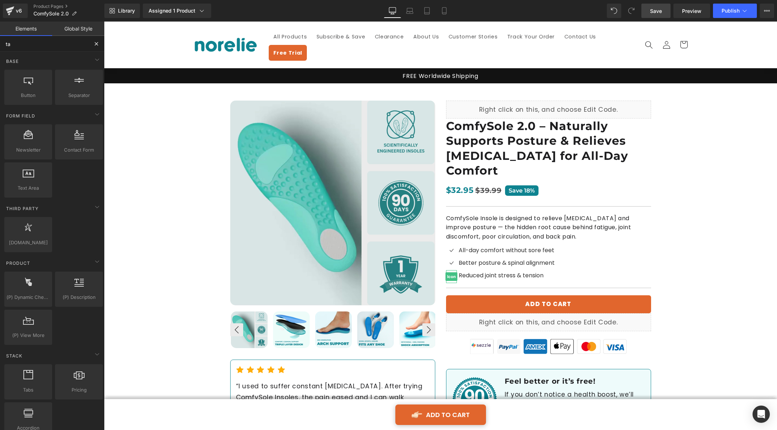
type input "tab"
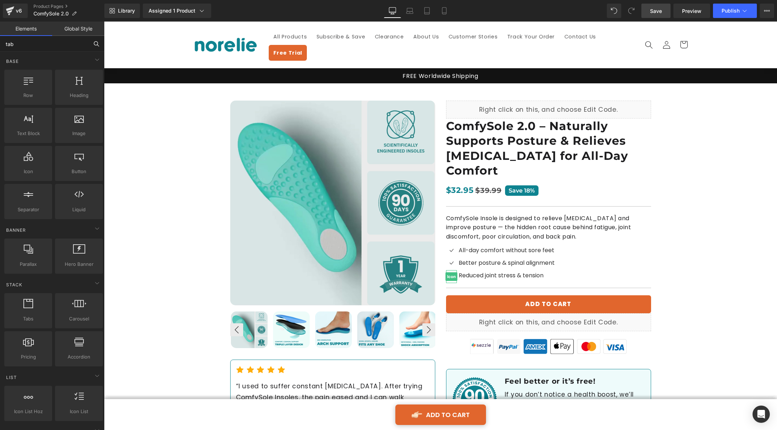
click at [41, 43] on input "tab" at bounding box center [44, 44] width 88 height 16
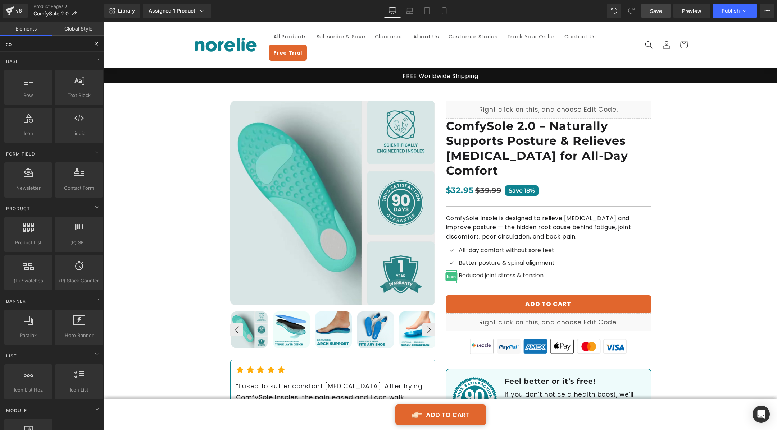
type input "c"
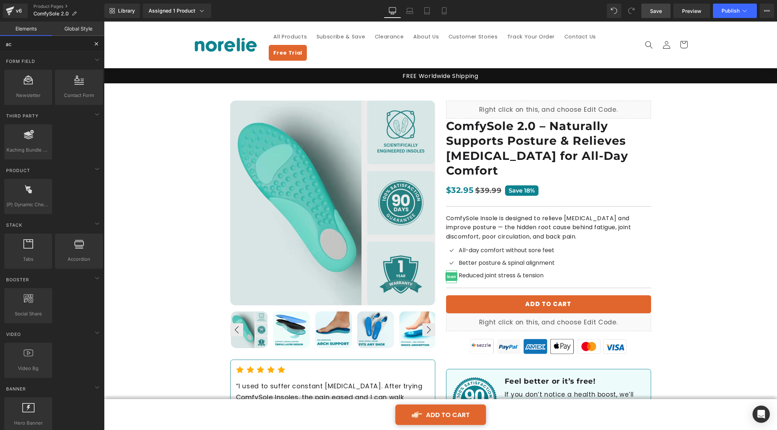
type input "acc"
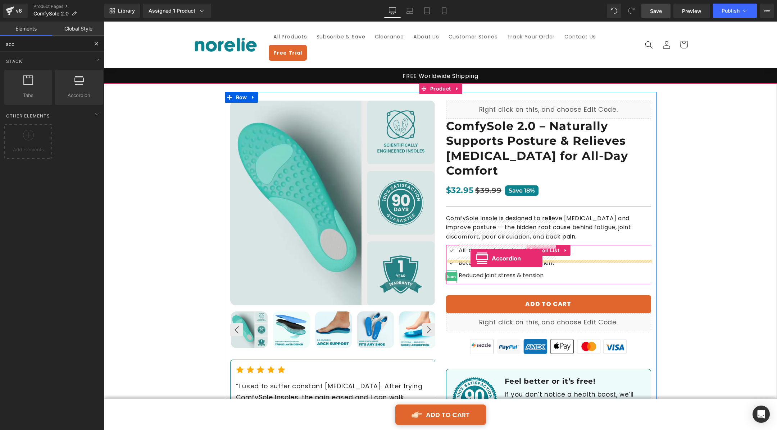
drag, startPoint x: 185, startPoint y: 114, endPoint x: 470, endPoint y: 259, distance: 319.6
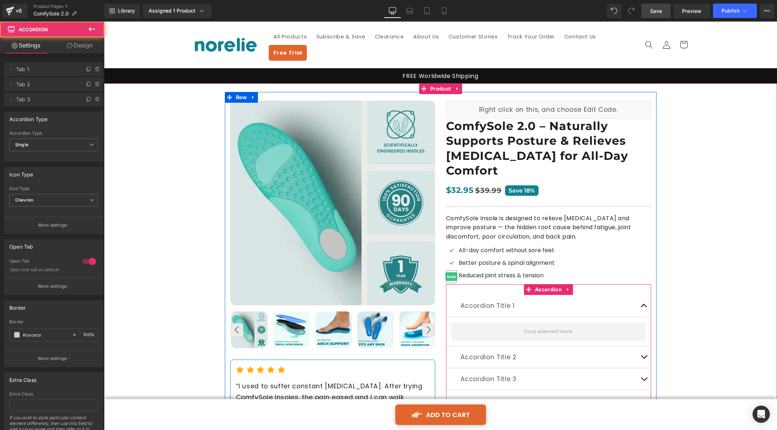
click at [487, 295] on div "Accordion Title 1 Text Block" at bounding box center [548, 306] width 205 height 22
click at [537, 284] on span "Accordion" at bounding box center [548, 289] width 31 height 11
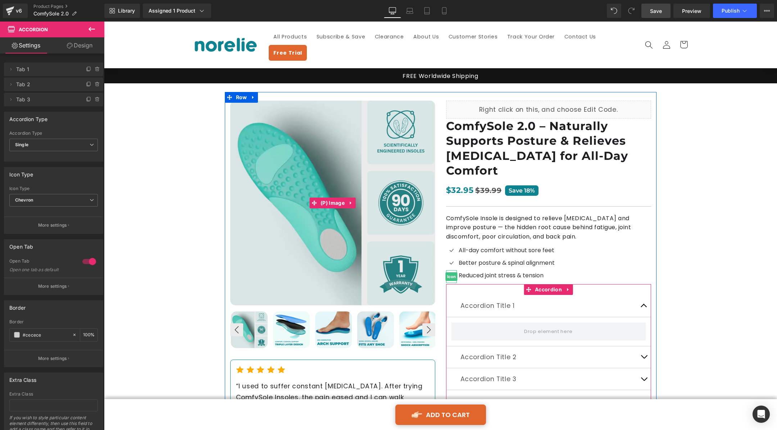
click at [87, 48] on link "Design" at bounding box center [80, 45] width 52 height 16
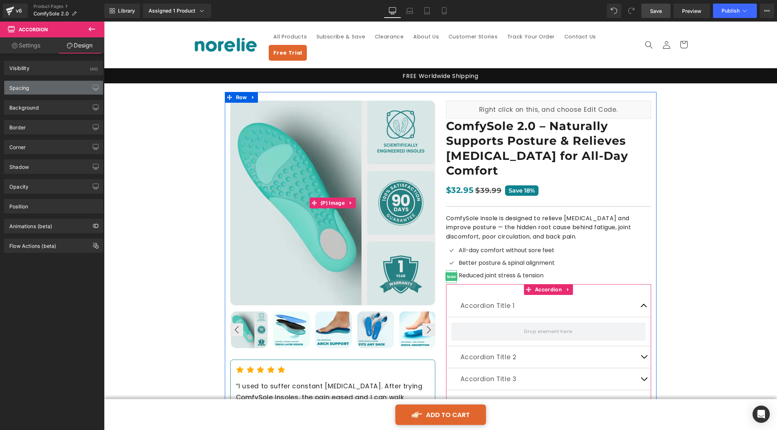
click at [54, 86] on div "Spacing" at bounding box center [53, 88] width 99 height 14
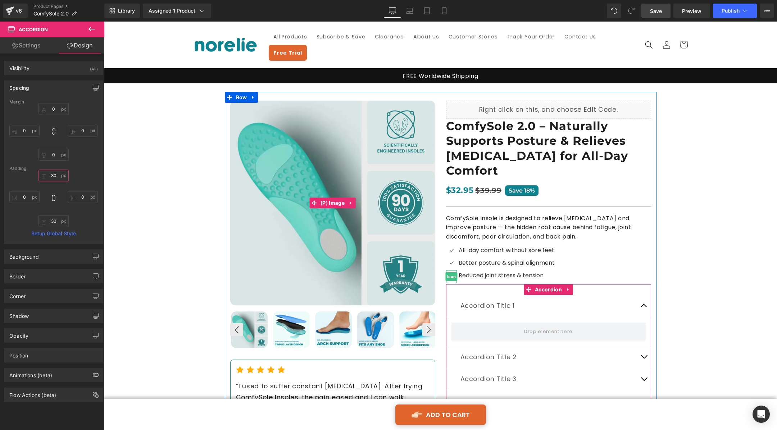
click at [53, 174] on input "text" at bounding box center [53, 176] width 30 height 12
type input "30"
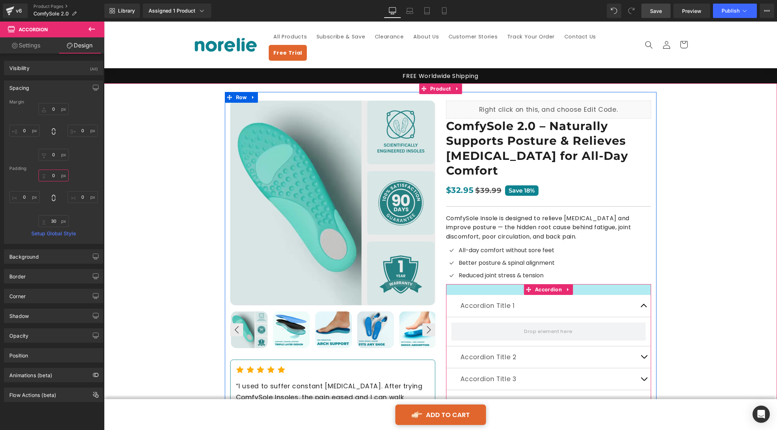
click at [506, 284] on div "NaNpx" at bounding box center [548, 289] width 205 height 11
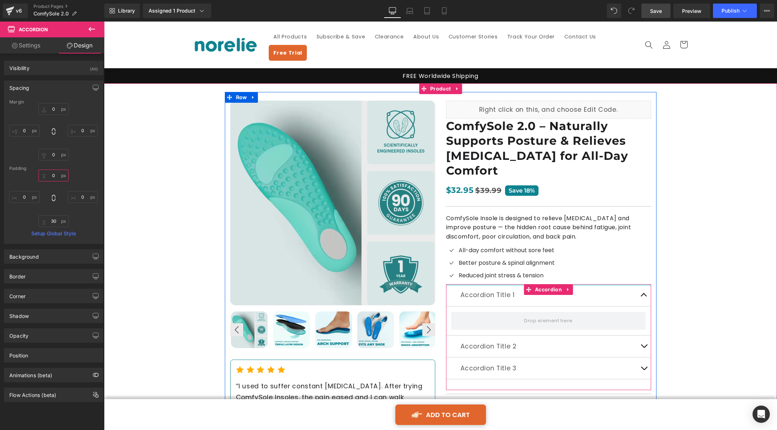
drag, startPoint x: 506, startPoint y: 268, endPoint x: 506, endPoint y: 249, distance: 19.1
click at [506, 249] on div "Liquid ComfySole 2.0 – Naturally Supports Posture & Relieves [MEDICAL_DATA] for…" at bounding box center [549, 324] width 216 height 447
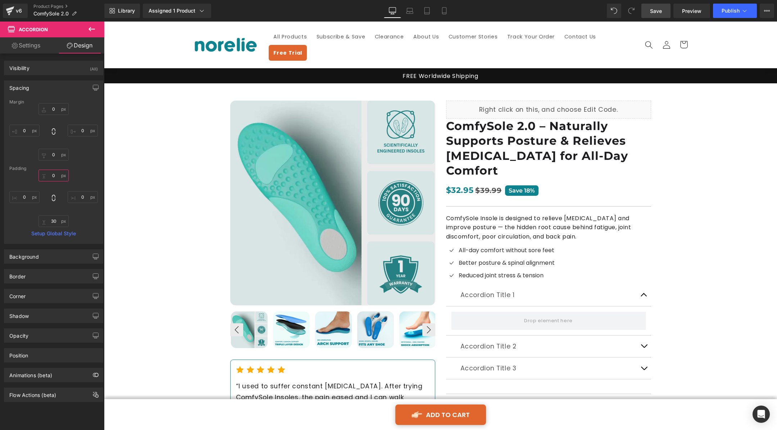
type input "0px"
click at [89, 31] on icon at bounding box center [91, 29] width 9 height 9
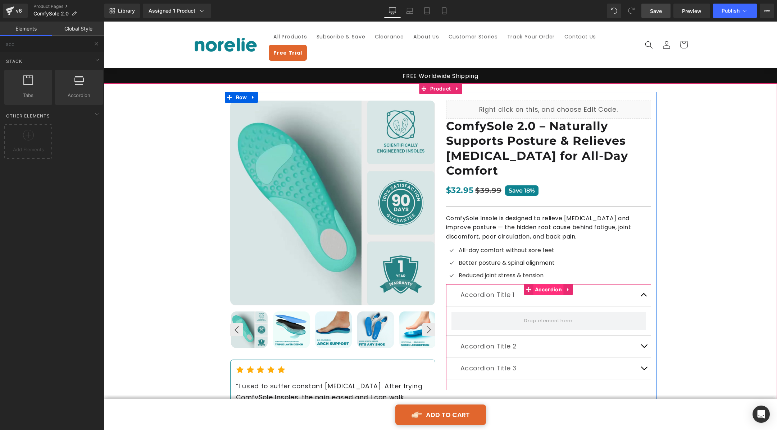
click at [549, 284] on span "Accordion" at bounding box center [548, 289] width 31 height 11
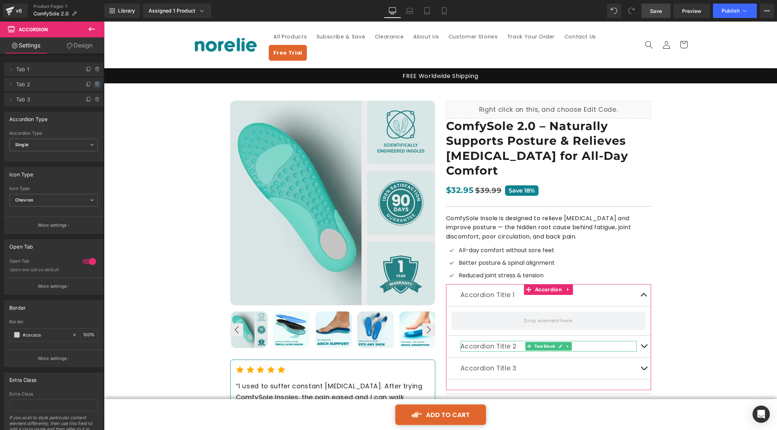
click at [95, 83] on icon at bounding box center [98, 85] width 6 height 6
click at [95, 85] on button "Delete" at bounding box center [89, 84] width 23 height 9
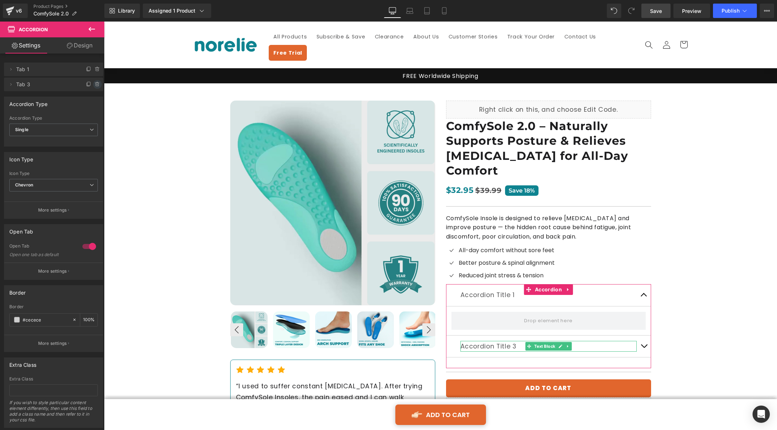
click at [95, 83] on icon at bounding box center [98, 85] width 6 height 6
click at [91, 87] on button "Delete" at bounding box center [89, 84] width 23 height 9
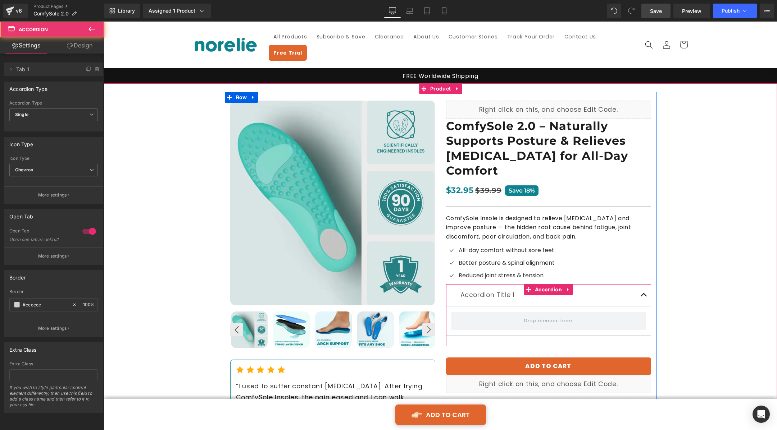
click at [504, 313] on div "Accordion Title 1 Text Block Accordion" at bounding box center [548, 315] width 205 height 62
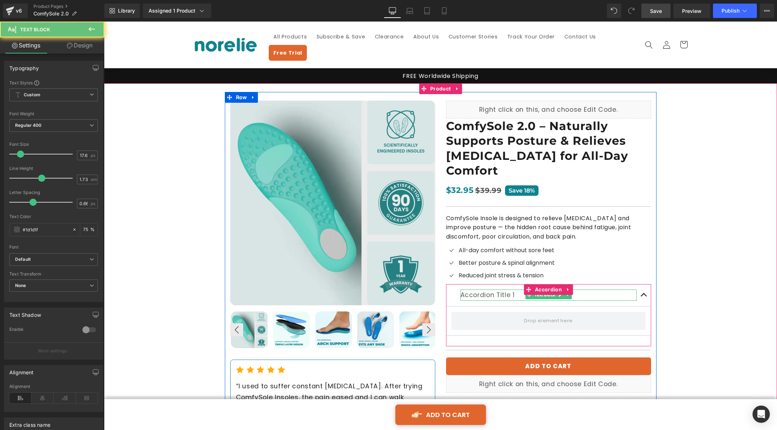
click at [491, 290] on p "Accordion Title 1" at bounding box center [548, 295] width 176 height 11
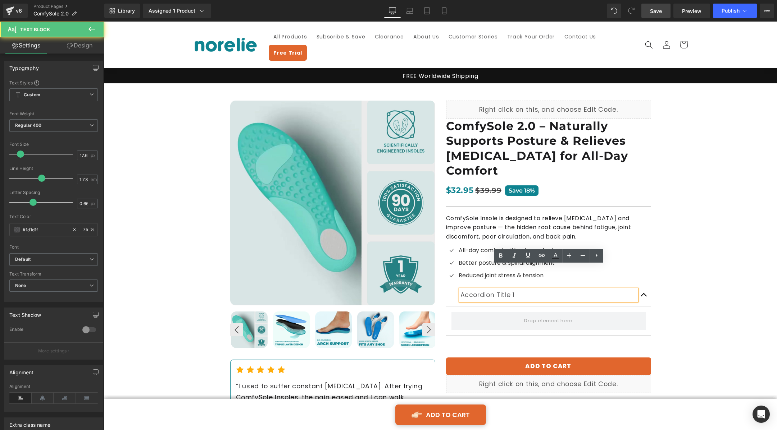
click at [491, 290] on p "Accordion Title 1" at bounding box center [548, 295] width 176 height 11
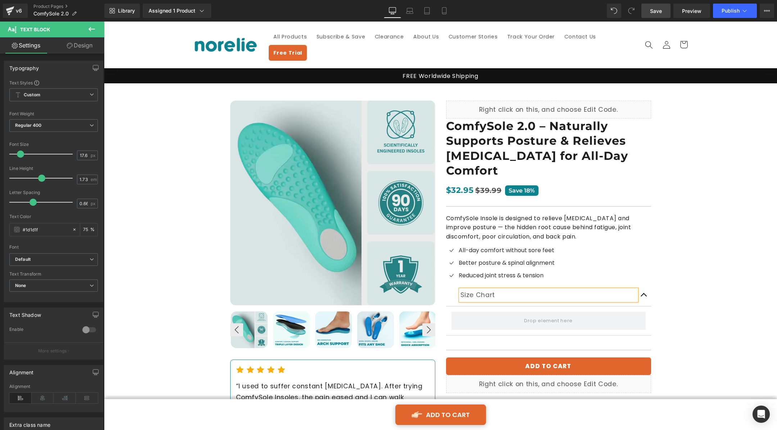
click at [480, 290] on p "Size Chart" at bounding box center [548, 295] width 176 height 11
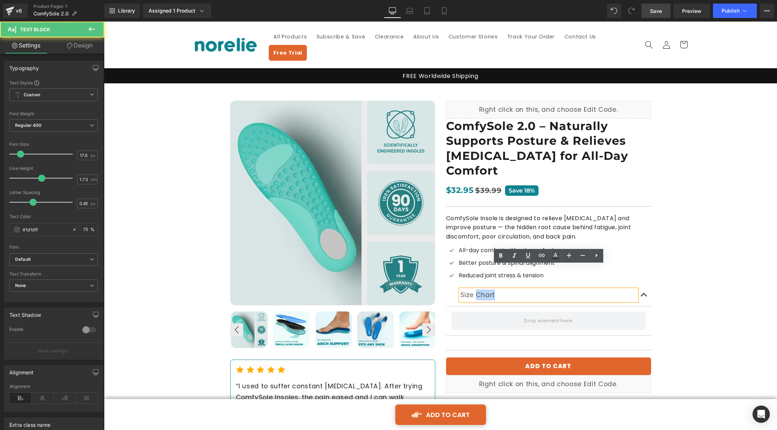
click at [480, 290] on p "Size Chart" at bounding box center [548, 295] width 176 height 11
click at [565, 255] on div "Best Seller (P) Image ‹ ›" at bounding box center [440, 296] width 673 height 426
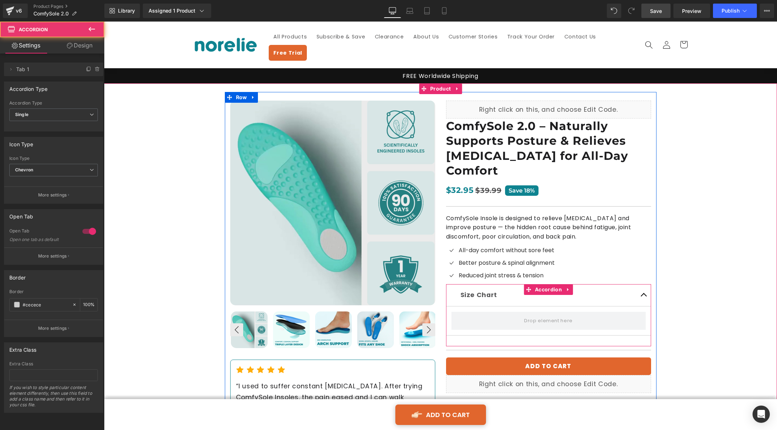
click at [457, 284] on div "Size Chart Text Block" at bounding box center [548, 295] width 205 height 22
click at [548, 291] on span "Text Block" at bounding box center [545, 295] width 24 height 9
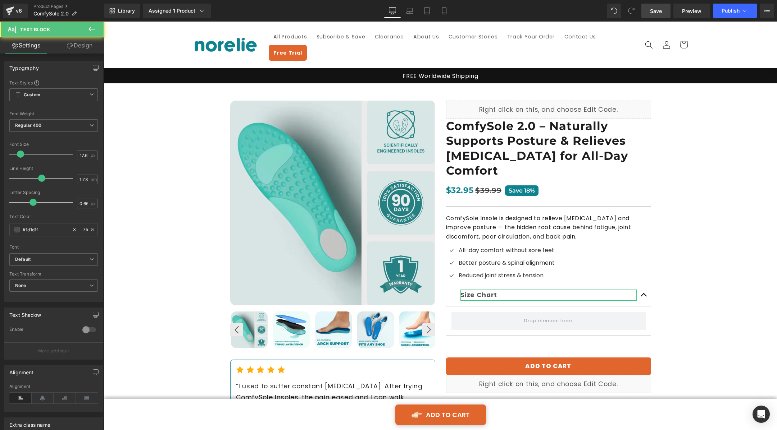
click at [87, 46] on link "Design" at bounding box center [80, 45] width 52 height 16
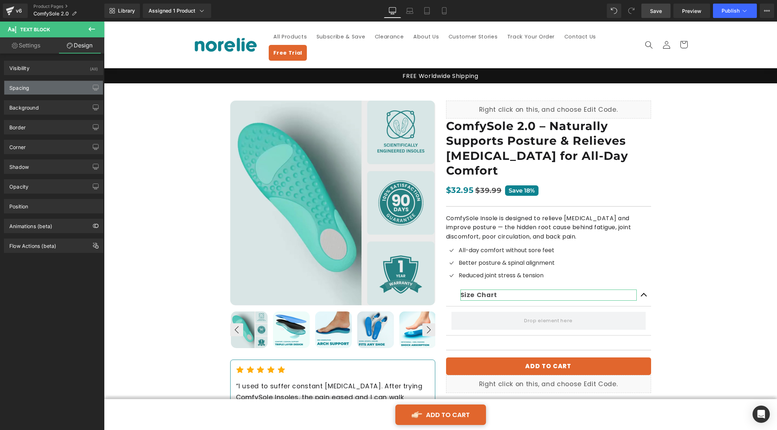
click at [52, 90] on div "Spacing" at bounding box center [53, 88] width 99 height 14
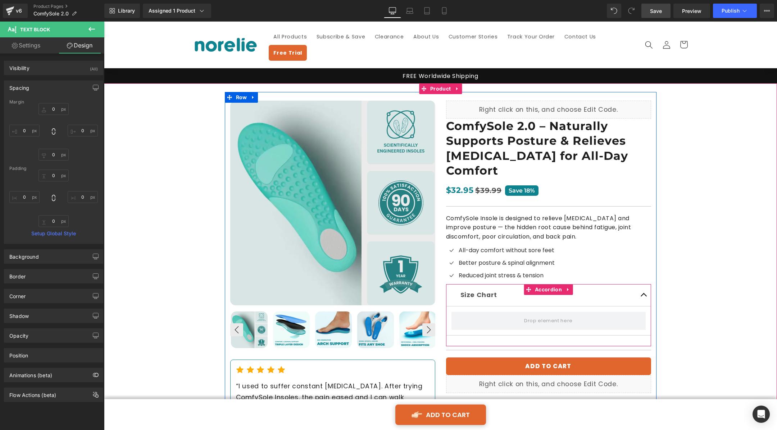
click at [451, 284] on div "Size Chart Text Block" at bounding box center [548, 295] width 205 height 22
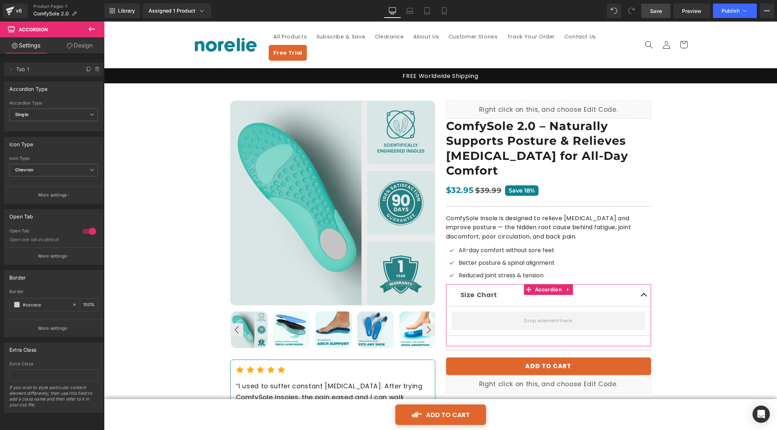
click at [82, 45] on link "Design" at bounding box center [80, 45] width 52 height 16
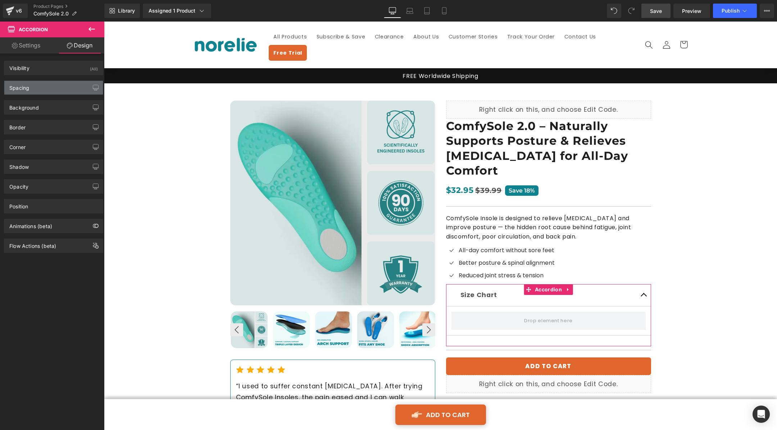
click at [47, 91] on div "Spacing" at bounding box center [53, 88] width 99 height 14
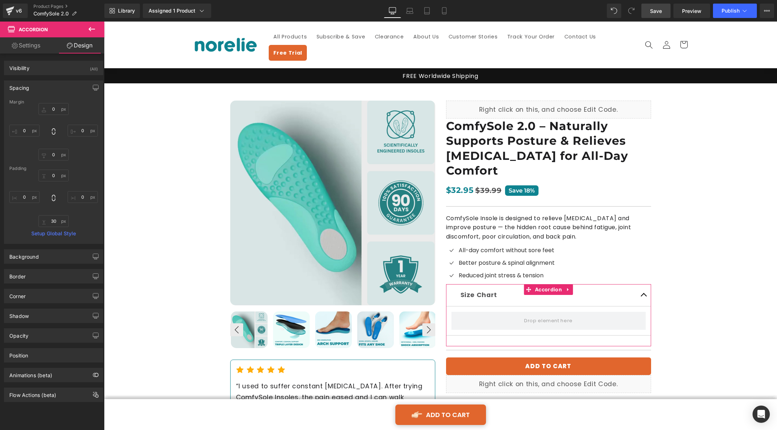
click at [47, 90] on div "Spacing" at bounding box center [53, 88] width 99 height 14
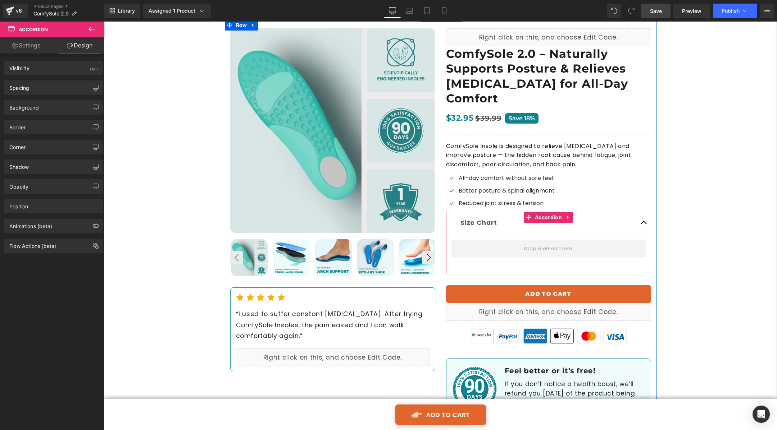
scroll to position [74, 0]
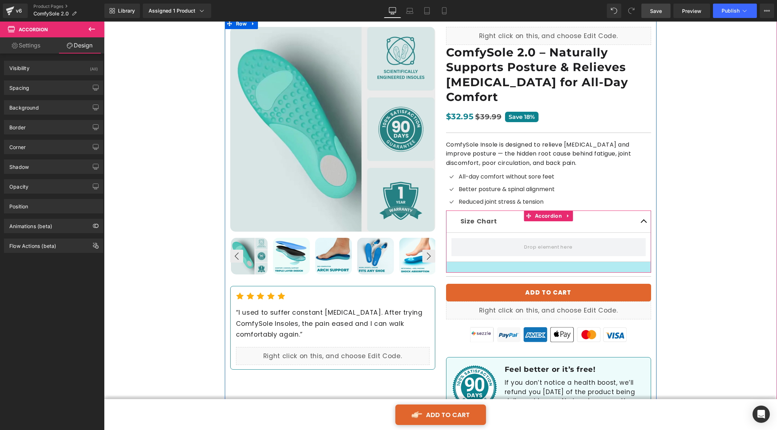
click at [489, 262] on div at bounding box center [548, 267] width 205 height 11
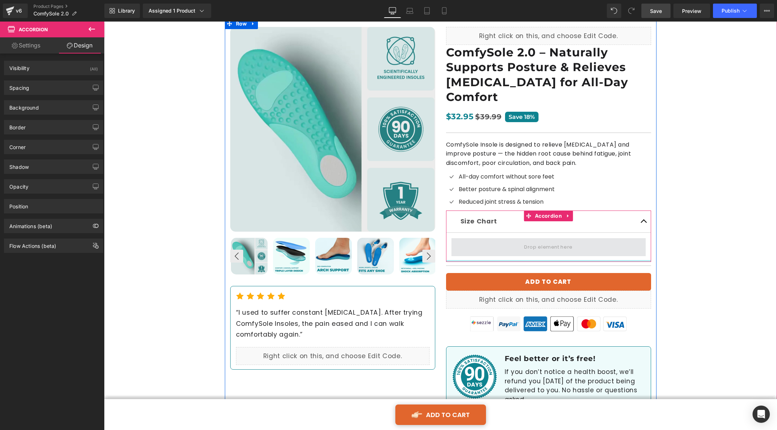
drag, startPoint x: 489, startPoint y: 241, endPoint x: 498, endPoint y: 216, distance: 26.2
click at [498, 216] on div "Size Chart Text Block Accordion" at bounding box center [548, 236] width 205 height 51
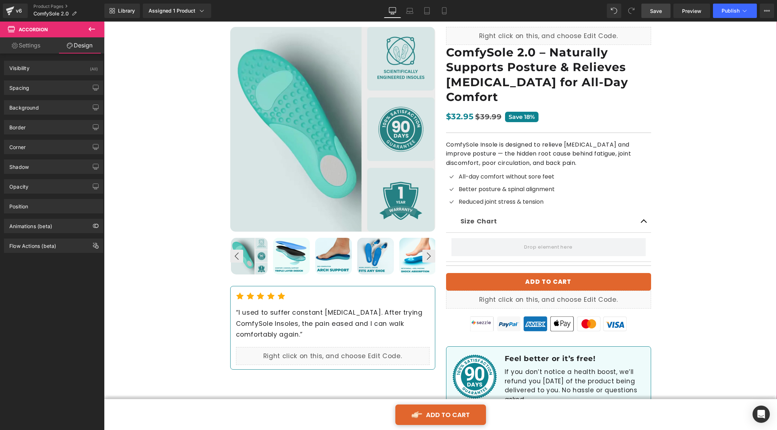
click at [565, 218] on div "Best Seller (P) Image ‹ ›" at bounding box center [440, 217] width 673 height 415
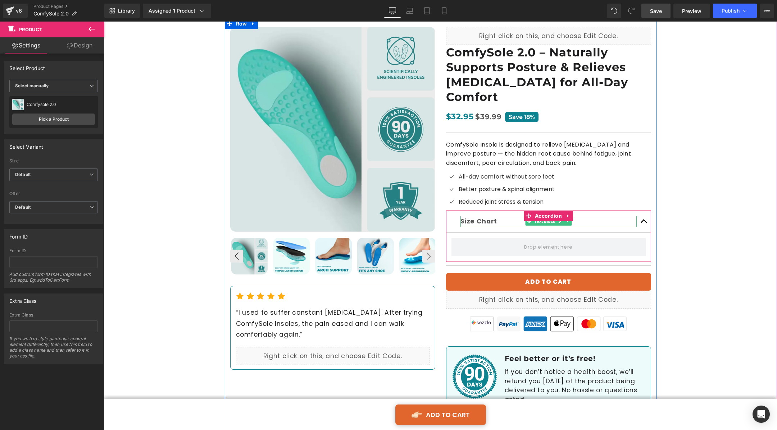
click at [477, 217] on strong "Size Chart" at bounding box center [478, 221] width 37 height 9
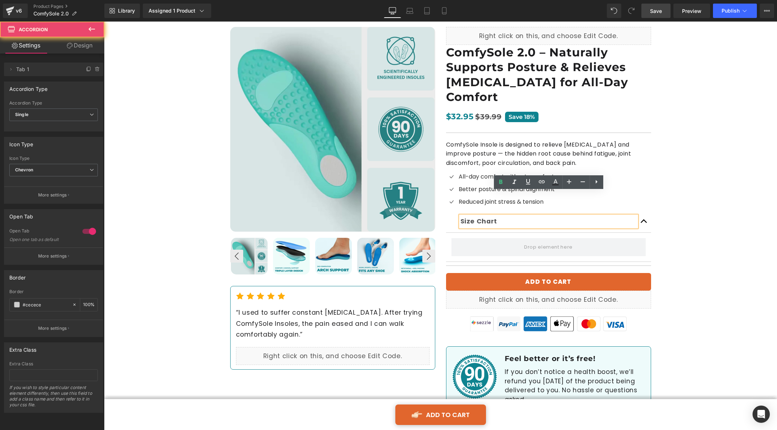
click at [565, 211] on button "button" at bounding box center [644, 222] width 14 height 22
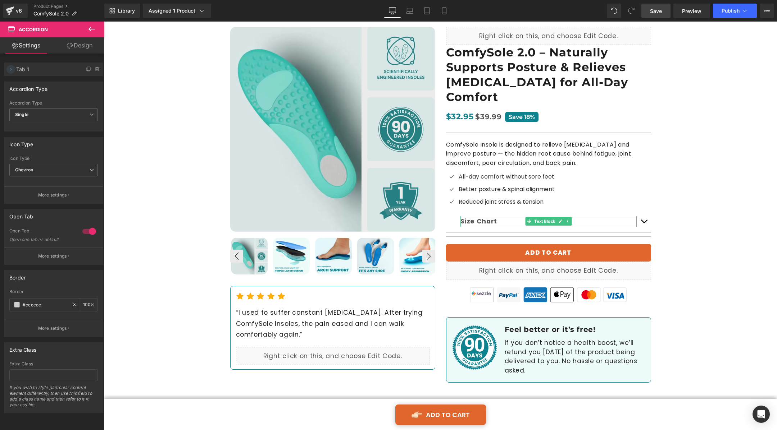
click at [9, 71] on icon at bounding box center [11, 70] width 6 height 6
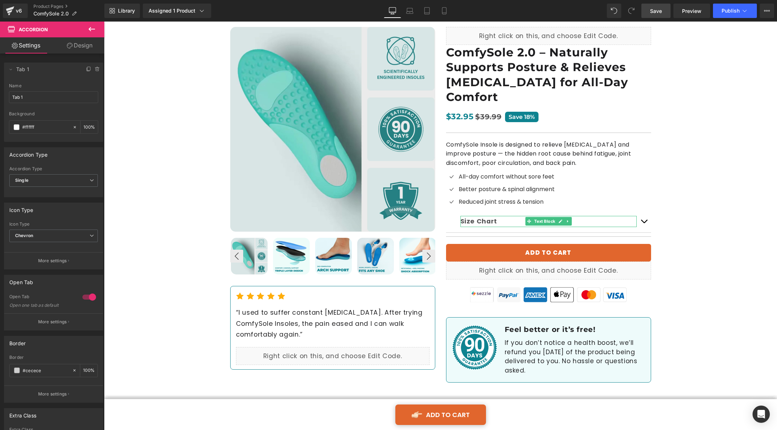
scroll to position [67, 0]
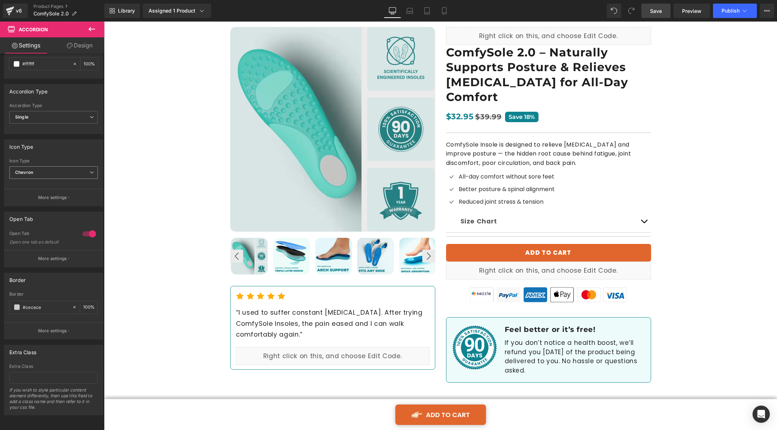
click at [58, 167] on span "Chevron" at bounding box center [53, 173] width 88 height 13
click at [61, 145] on div "Icon Type" at bounding box center [52, 147] width 96 height 14
click at [56, 196] on button "More settings" at bounding box center [53, 197] width 99 height 17
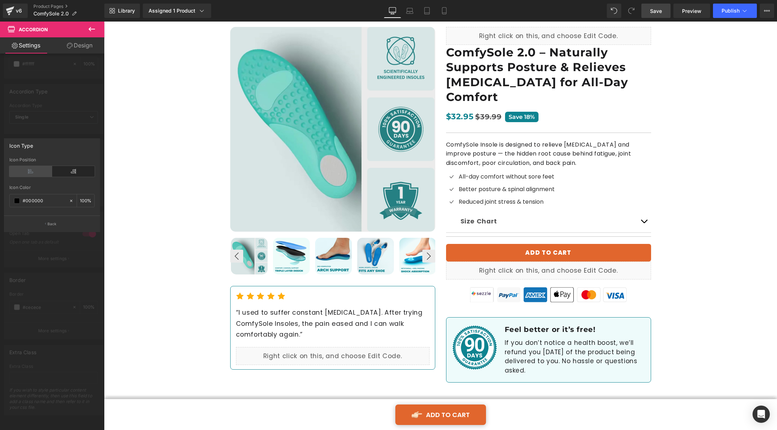
click at [38, 170] on icon at bounding box center [30, 171] width 43 height 11
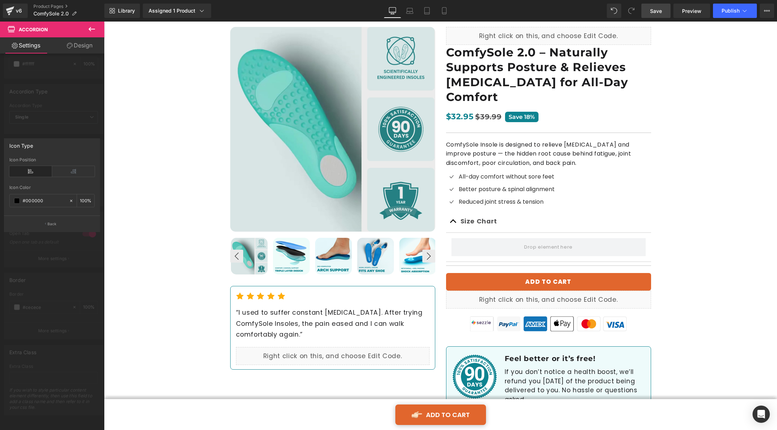
click at [67, 165] on div "Icon Position" at bounding box center [51, 172] width 85 height 28
click at [78, 175] on icon at bounding box center [73, 171] width 43 height 11
click at [34, 172] on icon at bounding box center [30, 171] width 43 height 11
click at [60, 223] on button "Back" at bounding box center [52, 224] width 96 height 16
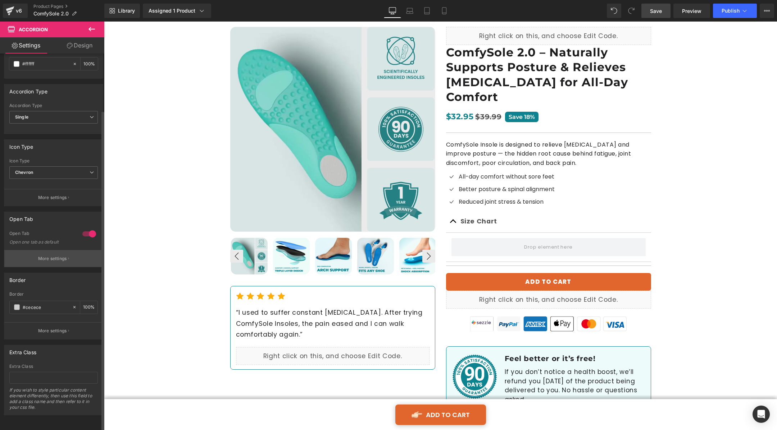
click at [62, 256] on button "More settings" at bounding box center [53, 258] width 99 height 17
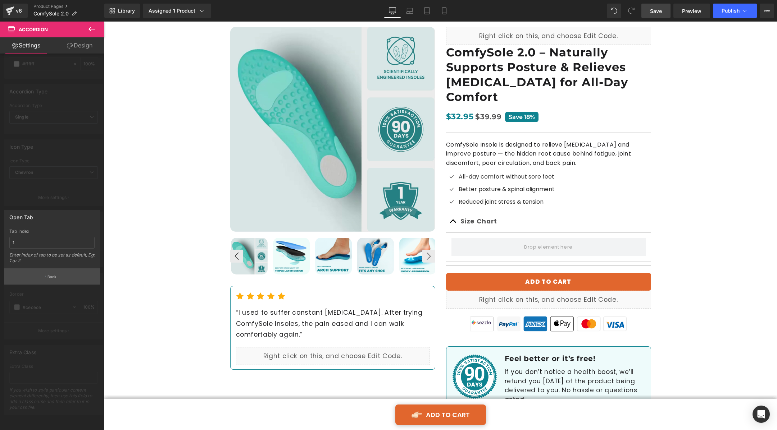
click at [50, 274] on p "Back" at bounding box center [51, 276] width 9 height 5
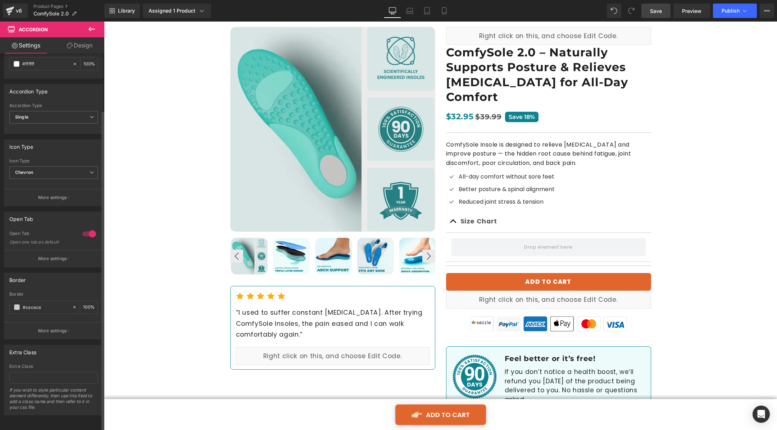
click at [83, 228] on div at bounding box center [89, 234] width 17 height 12
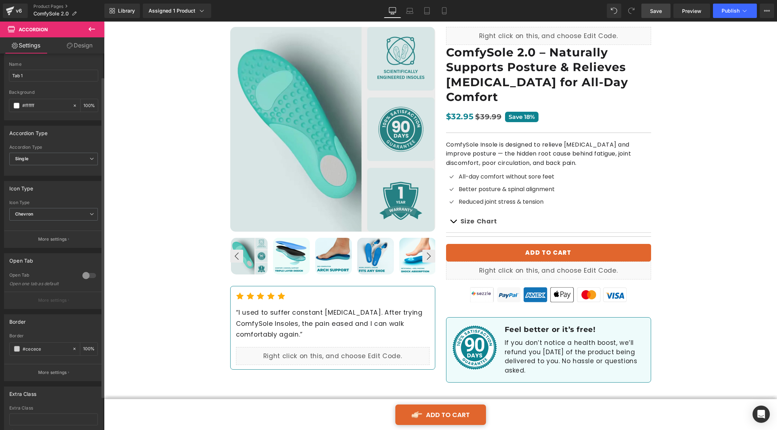
scroll to position [0, 0]
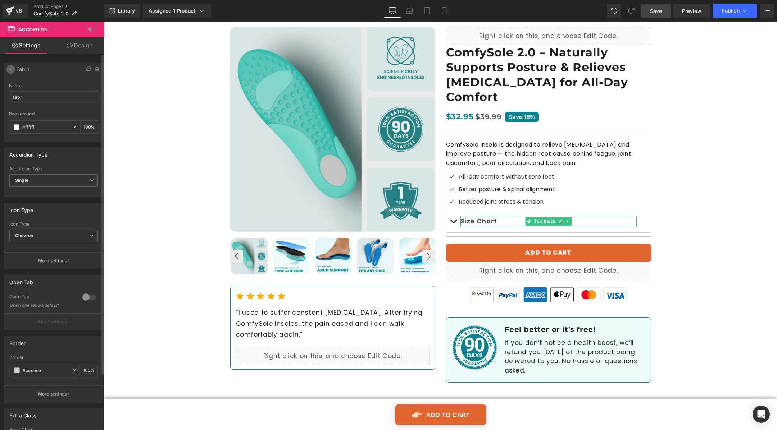
click at [9, 72] on span at bounding box center [10, 69] width 9 height 9
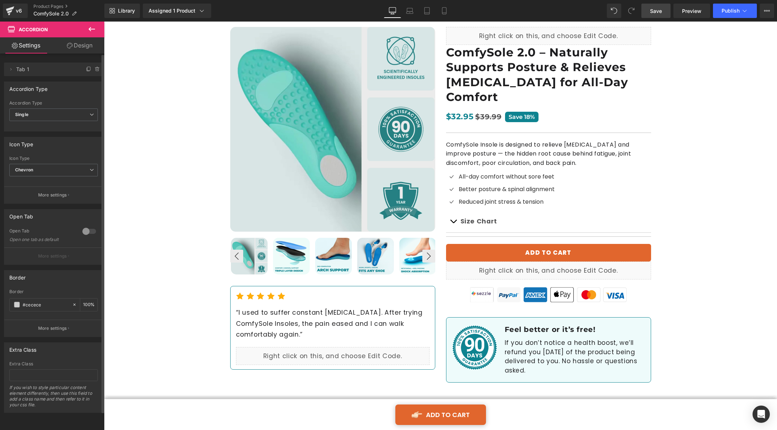
scroll to position [1, 0]
click at [59, 166] on span "Chevron" at bounding box center [53, 170] width 88 height 13
click at [43, 193] on li "Plus" at bounding box center [52, 193] width 86 height 11
click at [56, 168] on span "Plus" at bounding box center [53, 170] width 88 height 13
click at [53, 180] on li "None" at bounding box center [52, 183] width 86 height 11
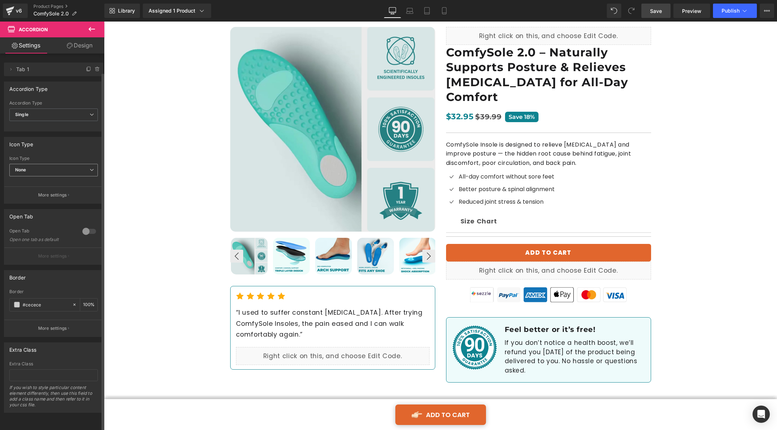
click at [64, 168] on span "None" at bounding box center [53, 170] width 88 height 13
click at [54, 204] on li "Chevron" at bounding box center [52, 204] width 86 height 11
click at [565, 7] on span "Save" at bounding box center [656, 11] width 12 height 8
click at [565, 9] on span "Preview" at bounding box center [691, 11] width 19 height 8
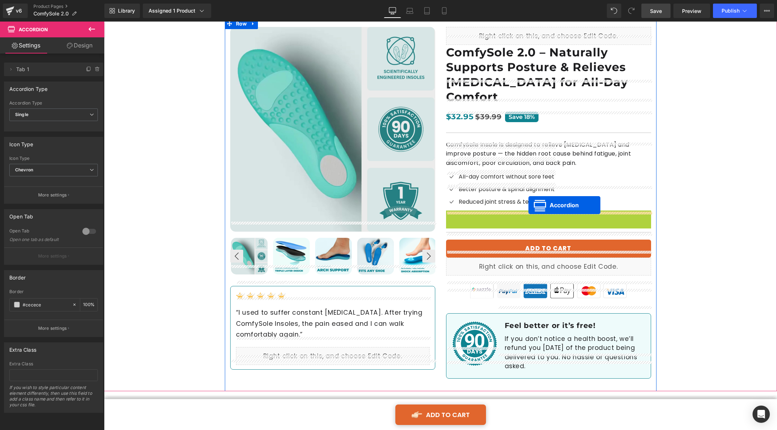
drag, startPoint x: 529, startPoint y: 192, endPoint x: 528, endPoint y: 205, distance: 12.6
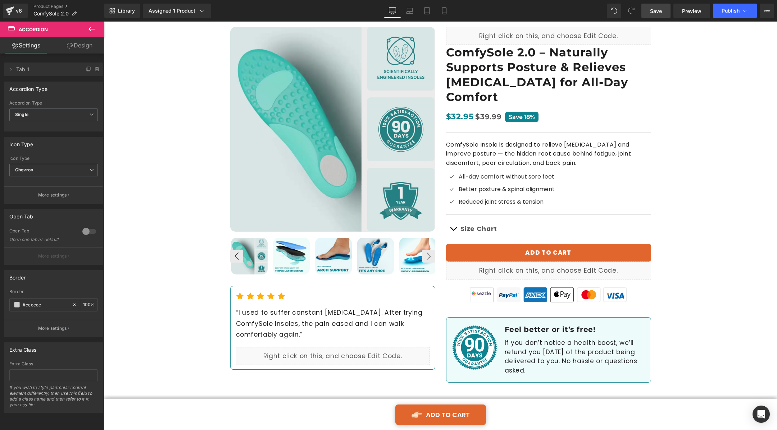
click at [91, 32] on icon at bounding box center [91, 29] width 9 height 9
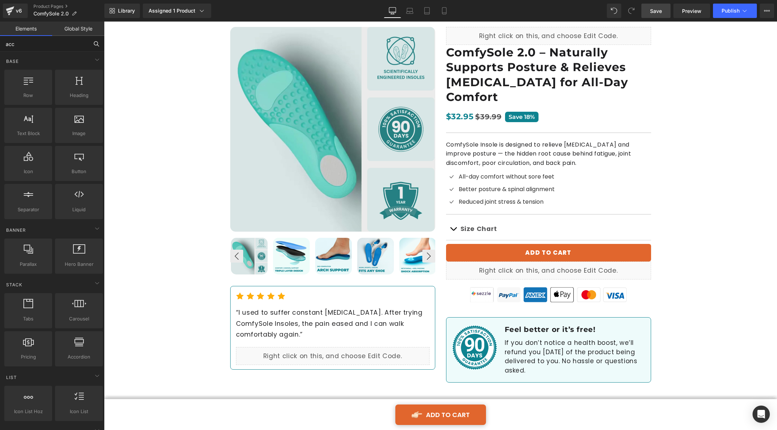
click at [67, 45] on input "acc" at bounding box center [44, 44] width 88 height 16
type input "a"
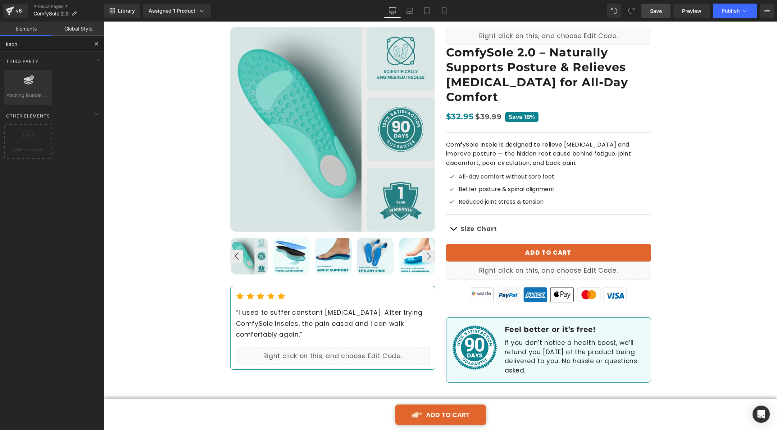
type input "kachi"
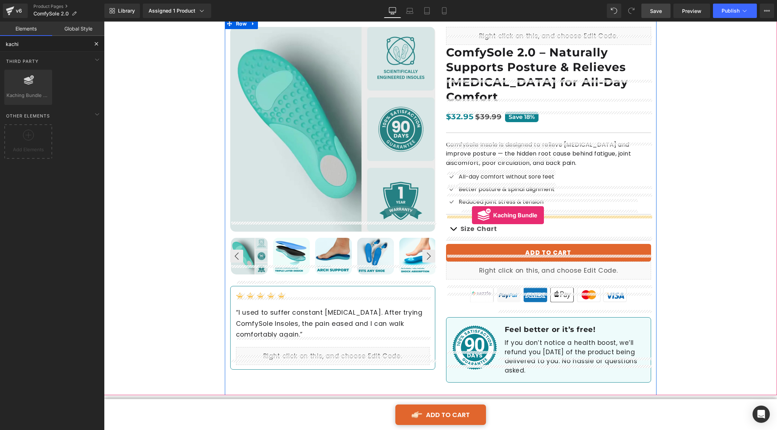
drag, startPoint x: 129, startPoint y: 110, endPoint x: 472, endPoint y: 215, distance: 358.1
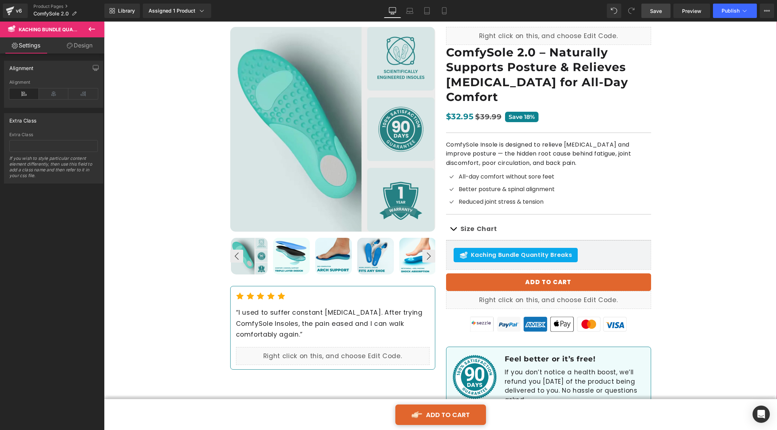
click at [565, 12] on span "Save" at bounding box center [656, 11] width 12 height 8
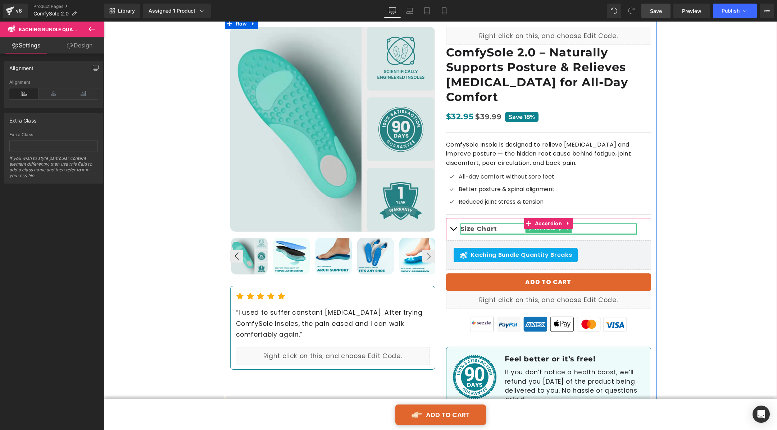
click at [508, 233] on div at bounding box center [548, 234] width 176 height 2
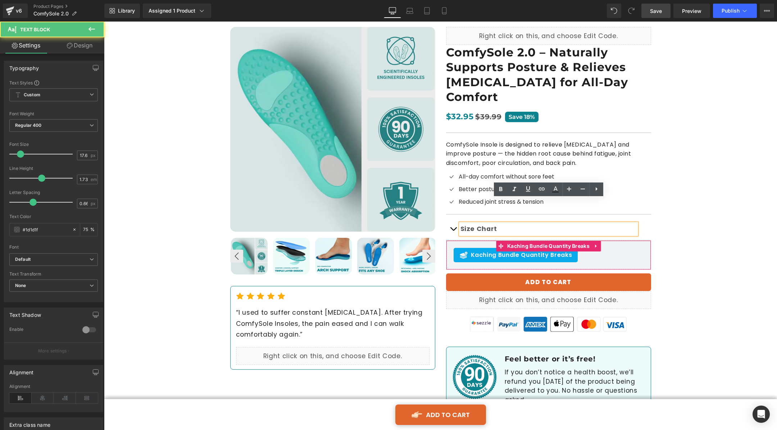
click at [506, 241] on link "Kaching Bundle Quantity Breaks" at bounding box center [543, 246] width 95 height 11
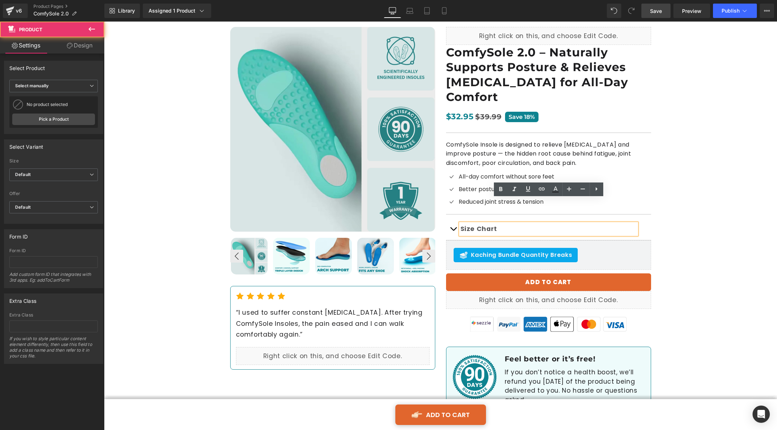
click at [565, 183] on div "Best Seller (P) Image ‹ ›" at bounding box center [440, 218] width 673 height 416
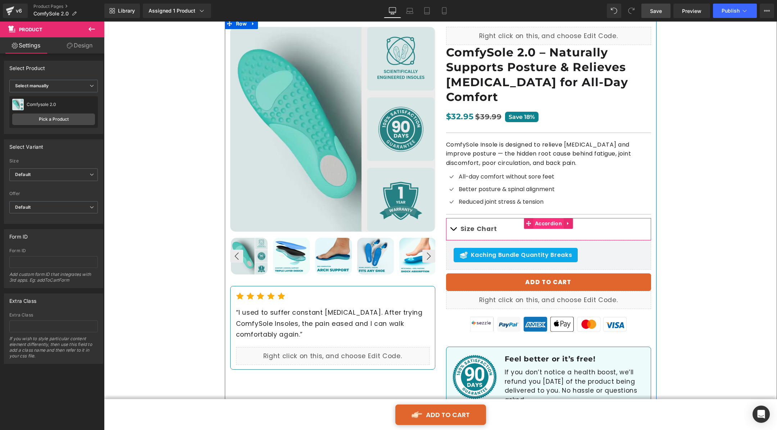
click at [539, 218] on span "Accordion" at bounding box center [548, 223] width 31 height 11
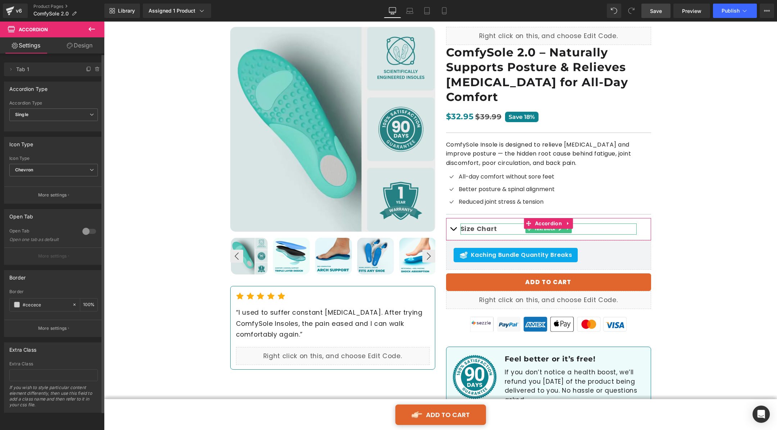
click at [20, 70] on span "Tab 1" at bounding box center [46, 70] width 60 height 14
click at [6, 70] on span at bounding box center [10, 69] width 9 height 9
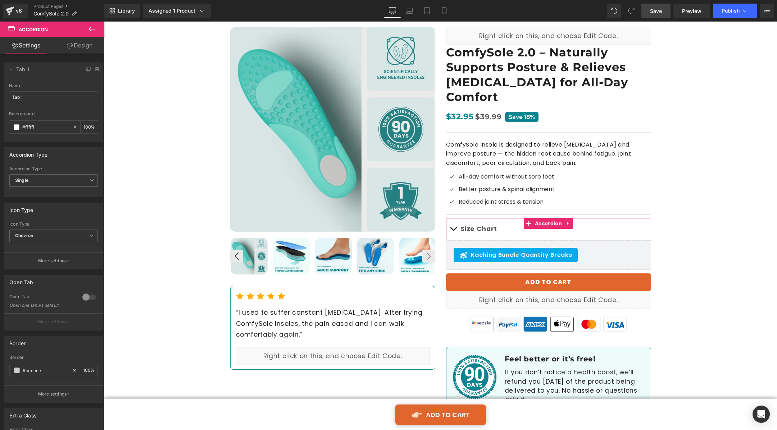
click at [85, 51] on link "Design" at bounding box center [80, 45] width 52 height 16
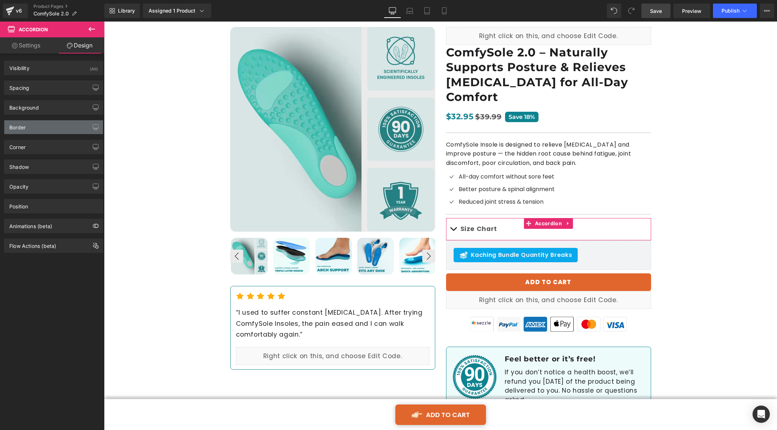
click at [48, 122] on div "Border" at bounding box center [53, 127] width 99 height 14
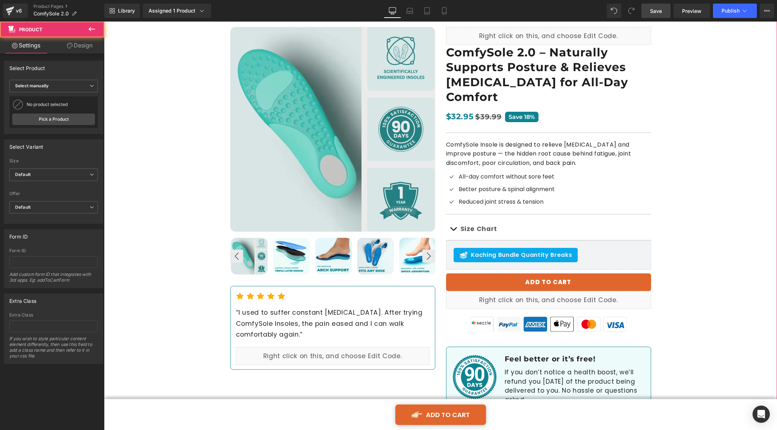
click at [565, 197] on div "Best Seller (P) Image ‹ ›" at bounding box center [440, 218] width 673 height 416
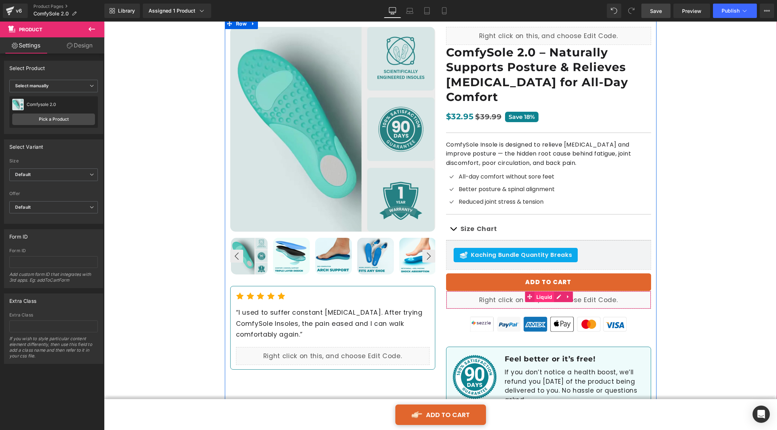
click at [539, 292] on span "Liquid" at bounding box center [544, 297] width 20 height 11
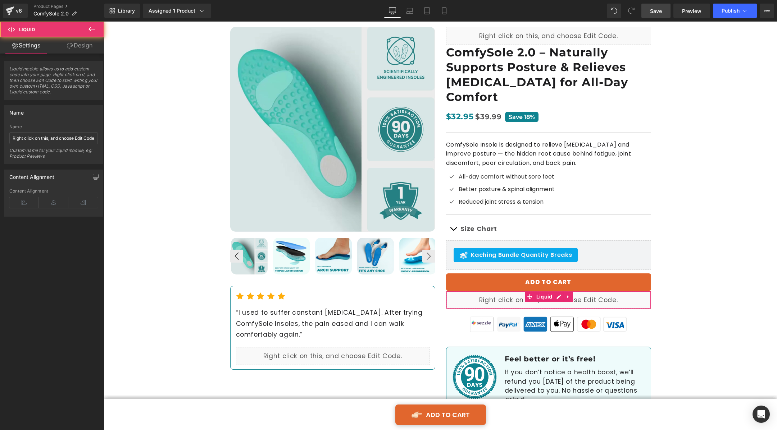
click at [81, 49] on link "Design" at bounding box center [80, 45] width 52 height 16
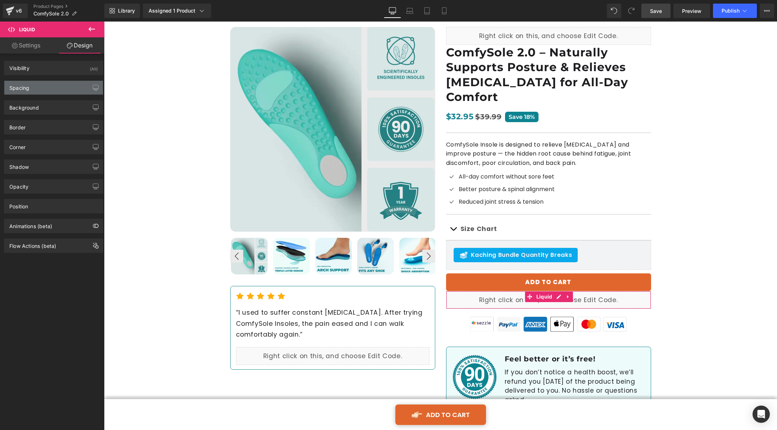
click at [56, 89] on div "Spacing" at bounding box center [53, 88] width 99 height 14
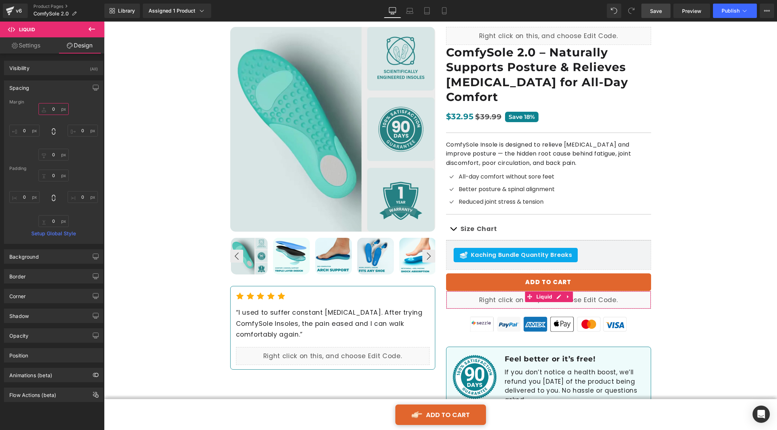
click at [54, 109] on input "0" at bounding box center [53, 109] width 30 height 12
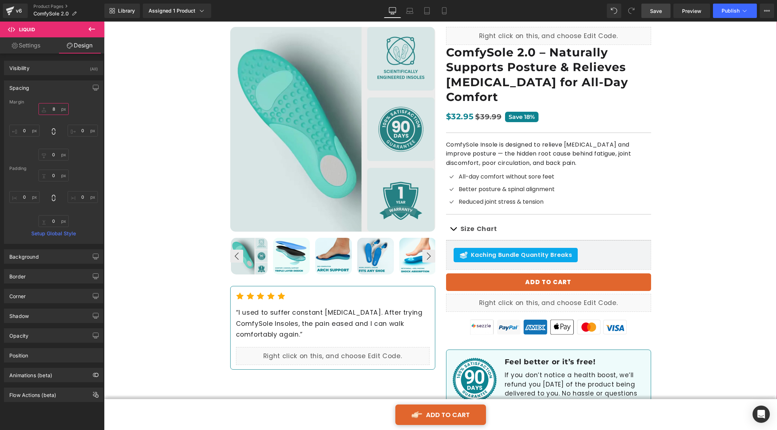
type input "8"
click at [565, 16] on link "Save" at bounding box center [655, 11] width 29 height 14
click at [90, 26] on icon at bounding box center [91, 29] width 9 height 9
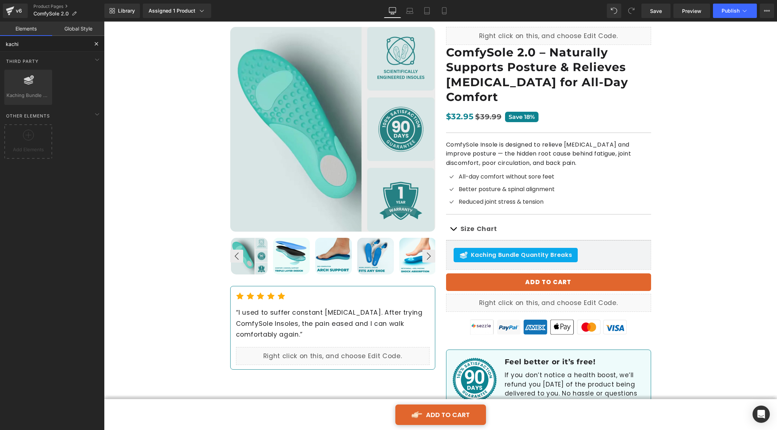
click at [39, 41] on input "kachi" at bounding box center [44, 44] width 88 height 16
click at [37, 31] on link "Elements" at bounding box center [26, 29] width 52 height 14
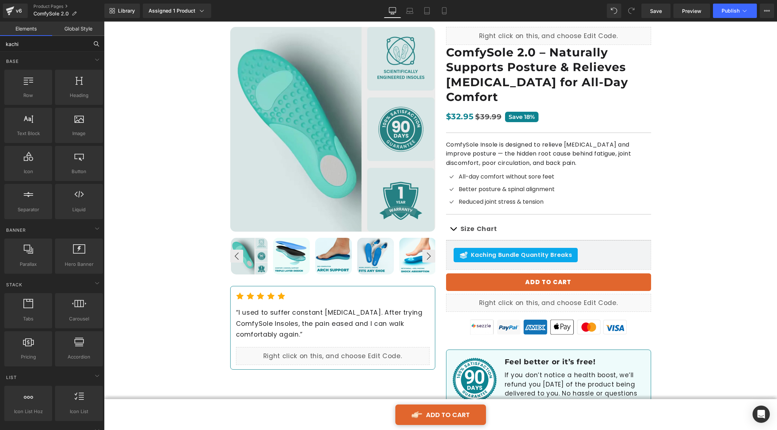
click at [70, 43] on input "kachi" at bounding box center [44, 44] width 88 height 16
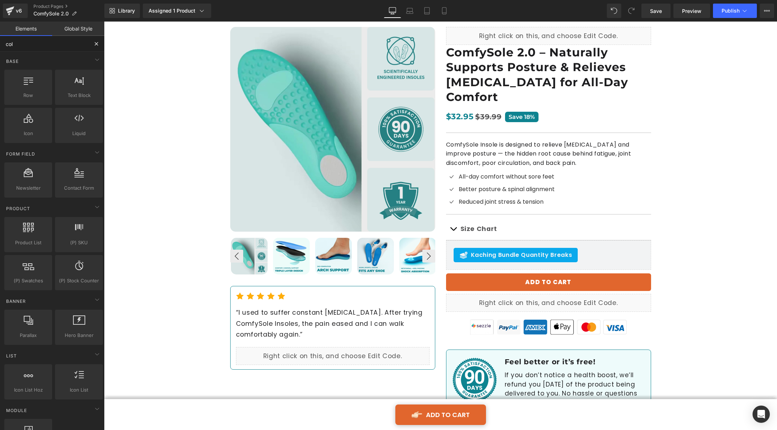
type input "coll"
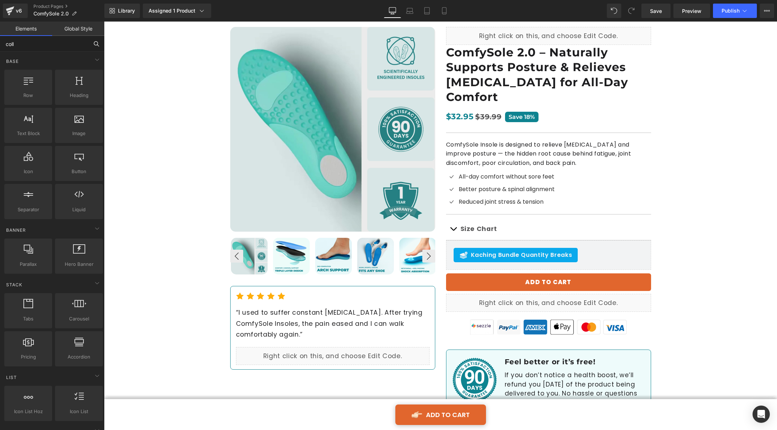
click at [61, 41] on input "coll" at bounding box center [44, 44] width 88 height 16
type input "var"
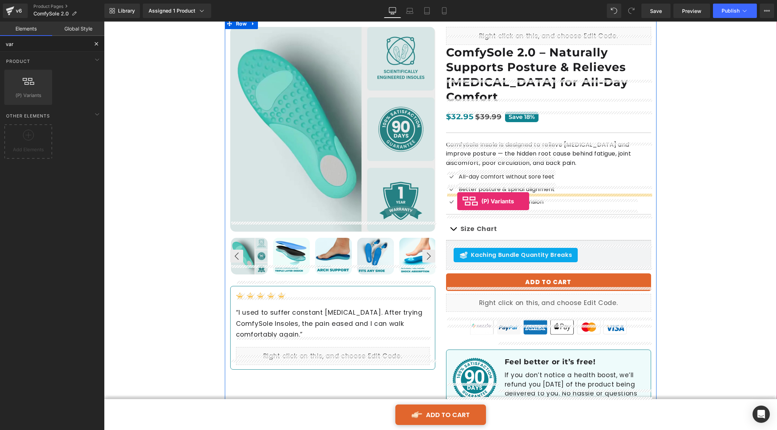
drag, startPoint x: 143, startPoint y: 111, endPoint x: 457, endPoint y: 201, distance: 326.2
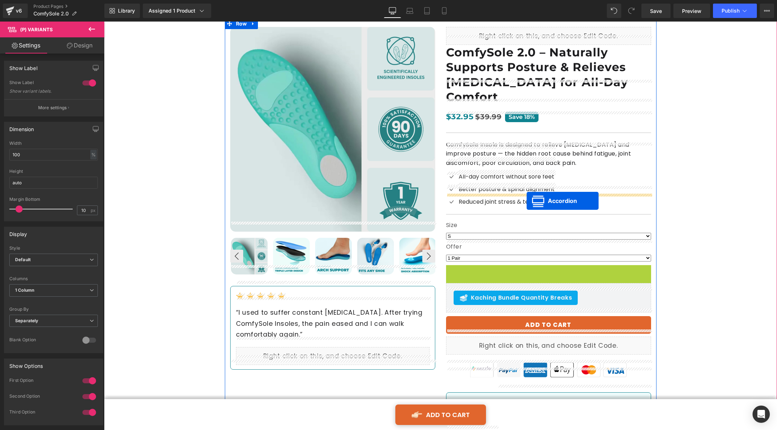
drag, startPoint x: 528, startPoint y: 247, endPoint x: 526, endPoint y: 201, distance: 46.4
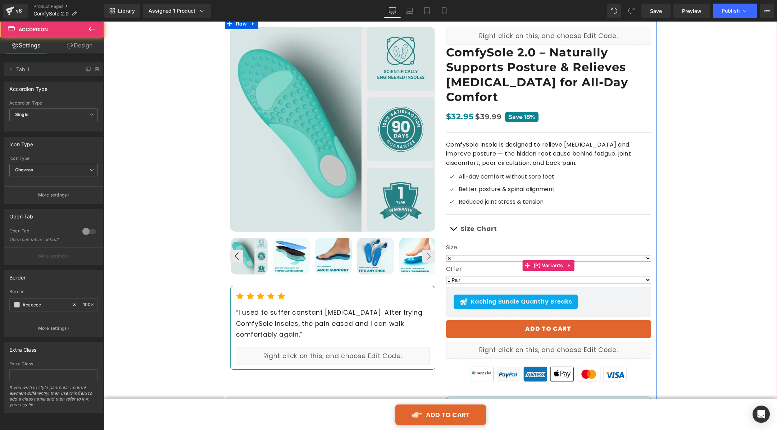
click at [470, 255] on select "S M L XL 2XL 3XL" at bounding box center [548, 258] width 205 height 7
click at [470, 266] on div "Offer 1 Pair 2 Pair 3 Pair" at bounding box center [548, 277] width 205 height 22
click at [470, 277] on select "1 Pair 2 Pair 3 Pair" at bounding box center [548, 280] width 205 height 7
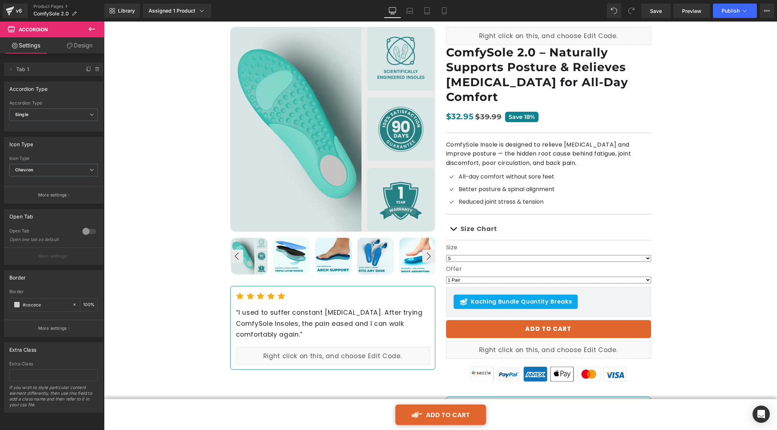
click at [91, 28] on icon at bounding box center [91, 29] width 9 height 9
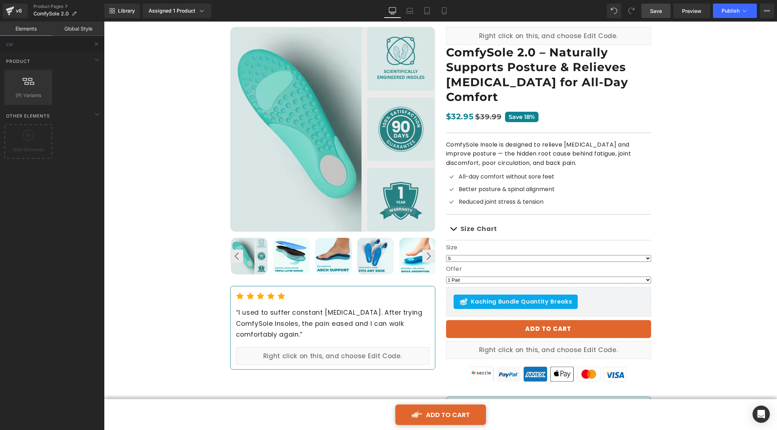
click at [565, 8] on span "Save" at bounding box center [656, 11] width 12 height 8
click at [565, 13] on span "Save" at bounding box center [656, 11] width 12 height 8
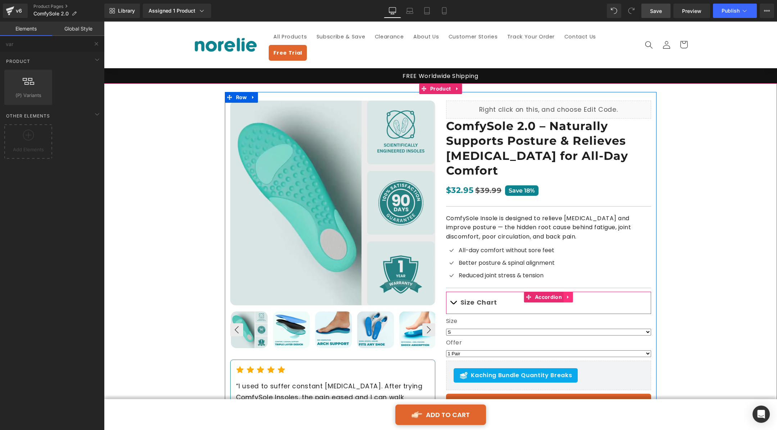
click at [565, 295] on icon at bounding box center [568, 297] width 5 height 5
click at [565, 295] on icon at bounding box center [572, 297] width 5 height 5
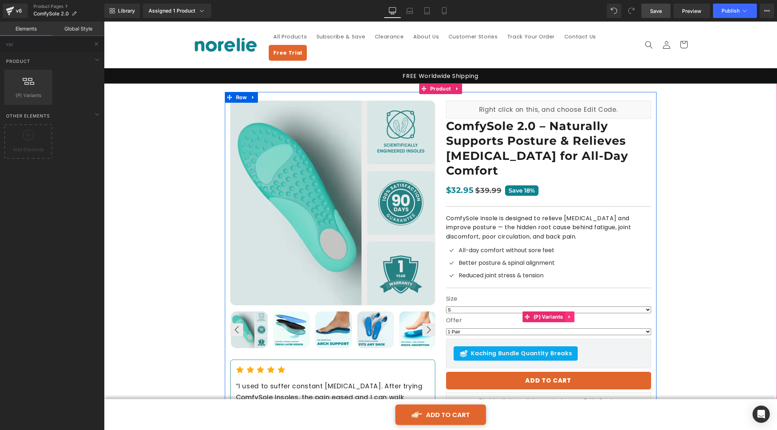
click at [565, 313] on icon at bounding box center [569, 317] width 5 height 5
click at [565, 312] on link at bounding box center [574, 317] width 9 height 11
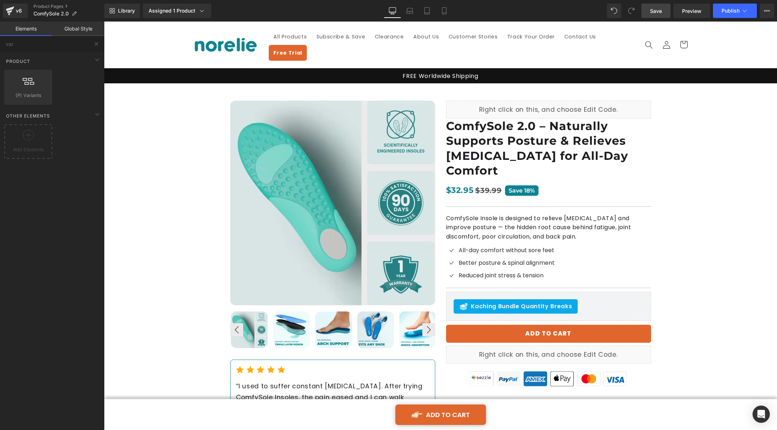
click at [565, 7] on span "Save" at bounding box center [656, 11] width 12 height 8
